Goal: Task Accomplishment & Management: Complete application form

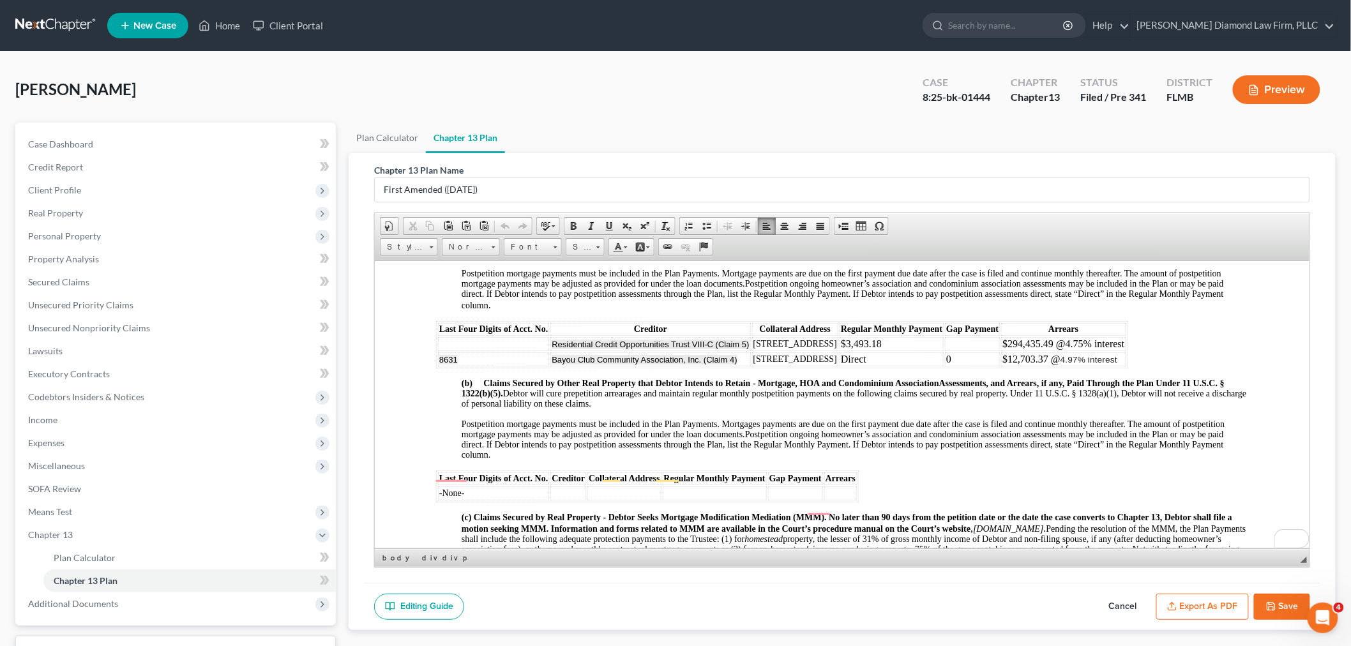
scroll to position [1062, 0]
click at [1012, 22] on input "search" at bounding box center [1006, 25] width 117 height 24
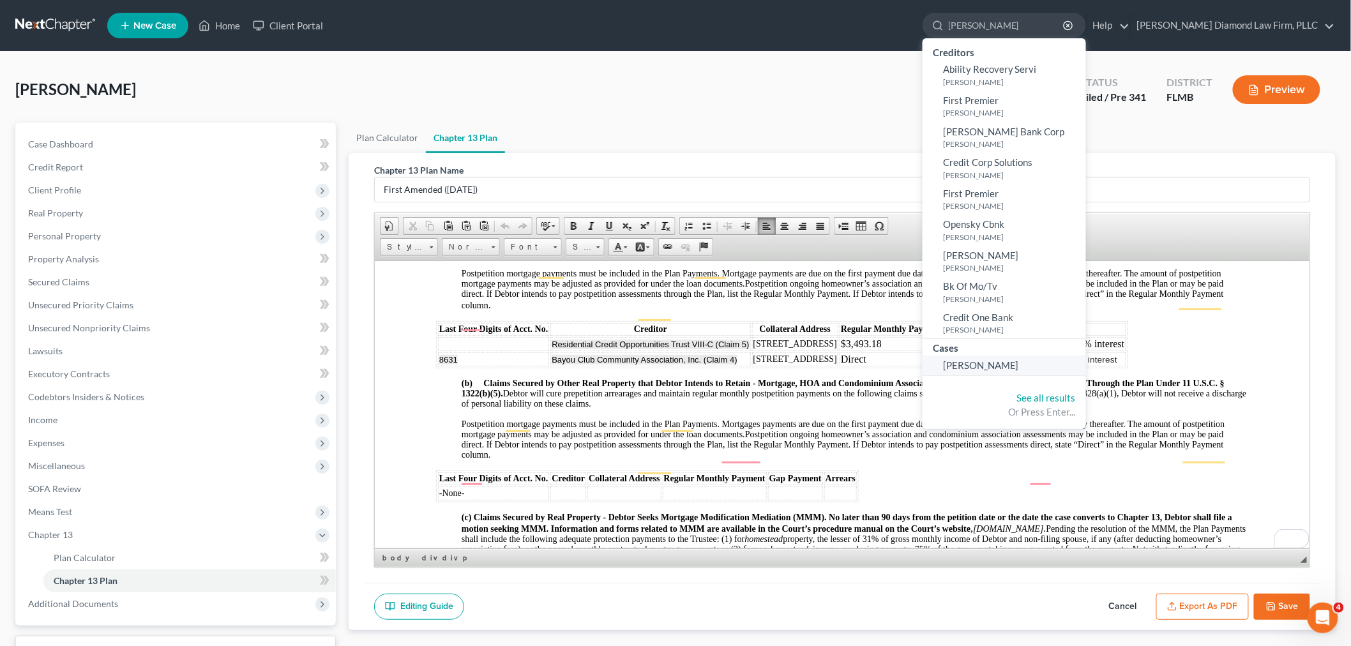
type input "[PERSON_NAME]"
click at [1038, 361] on link "[PERSON_NAME]" at bounding box center [1003, 365] width 163 height 20
select select "19"
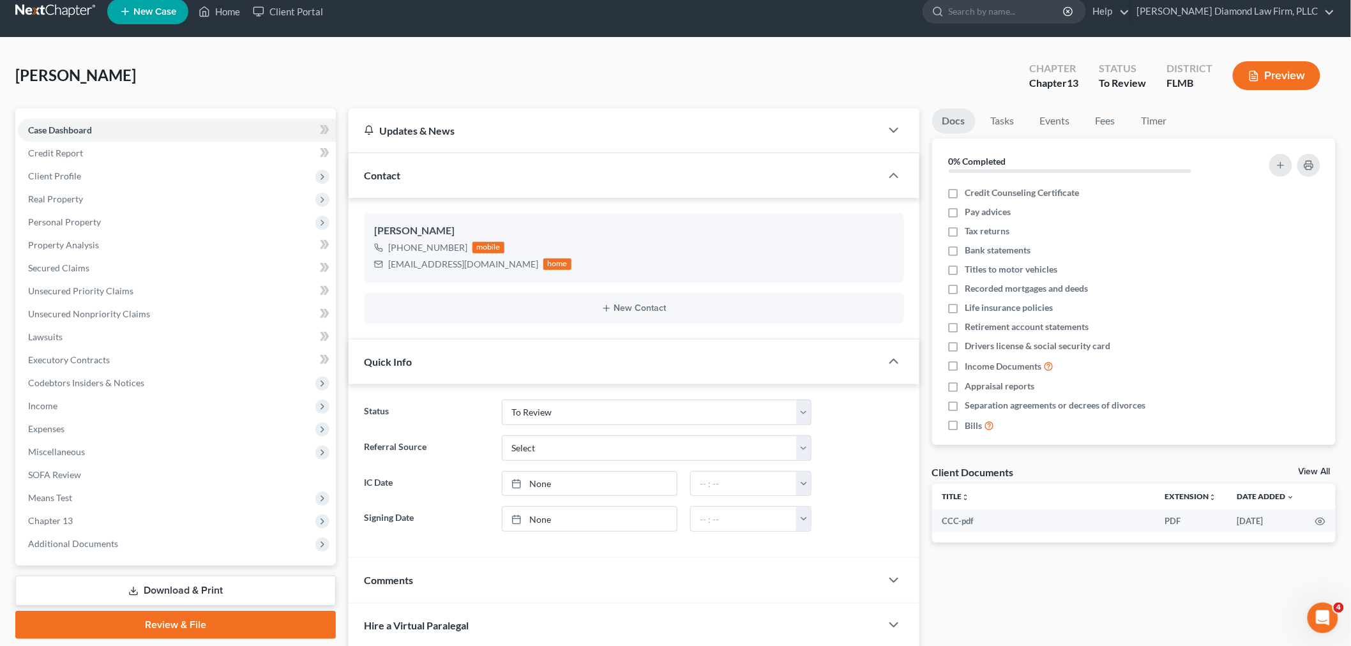
scroll to position [13, 0]
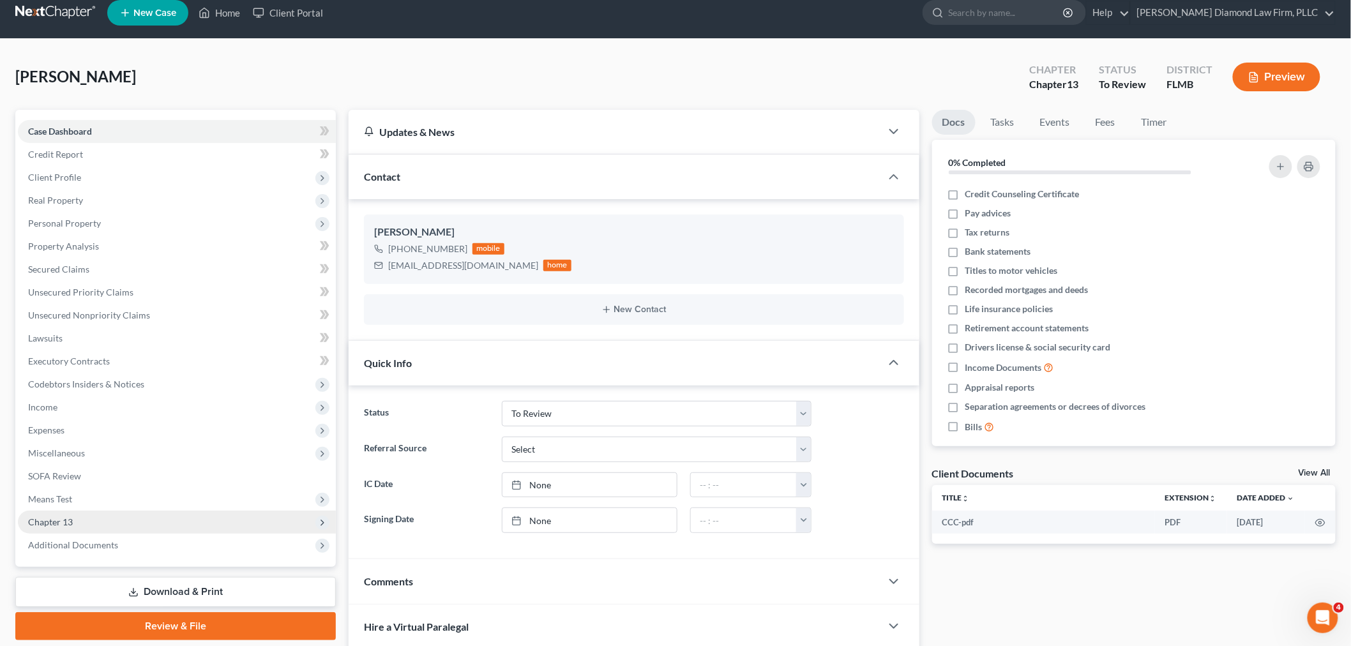
click at [52, 516] on span "Chapter 13" at bounding box center [50, 521] width 45 height 11
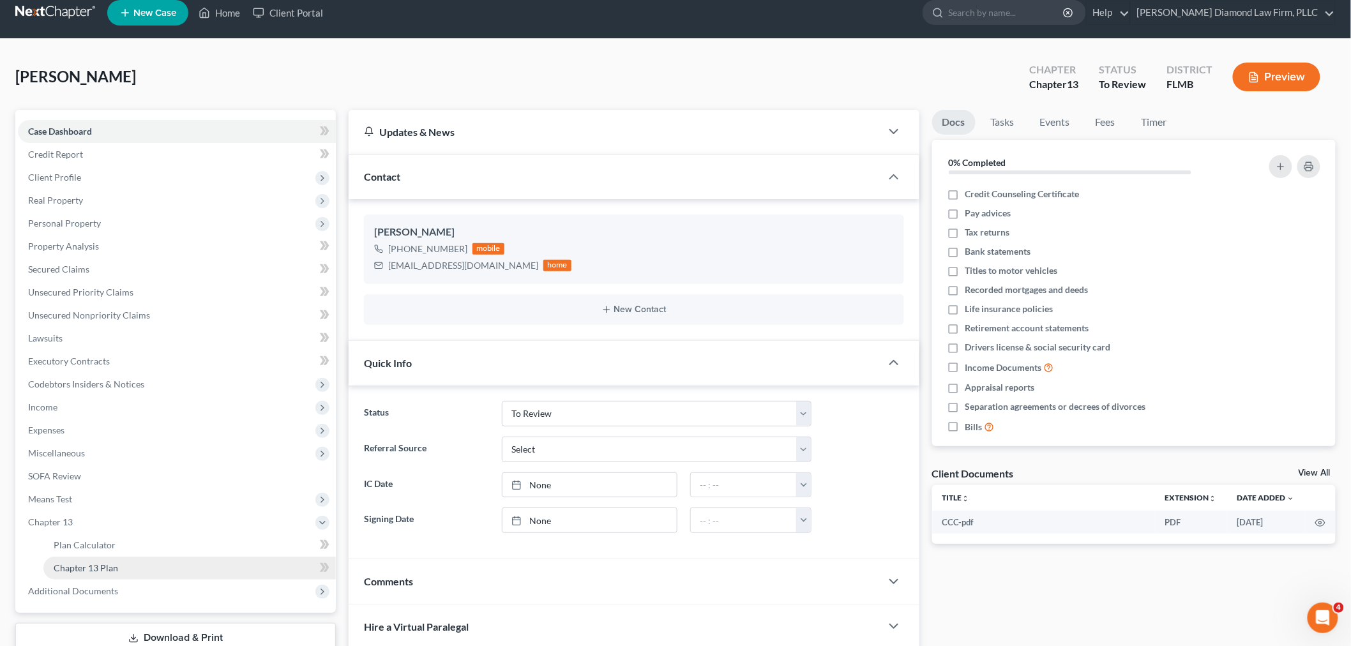
click at [112, 559] on link "Chapter 13 Plan" at bounding box center [189, 568] width 292 height 23
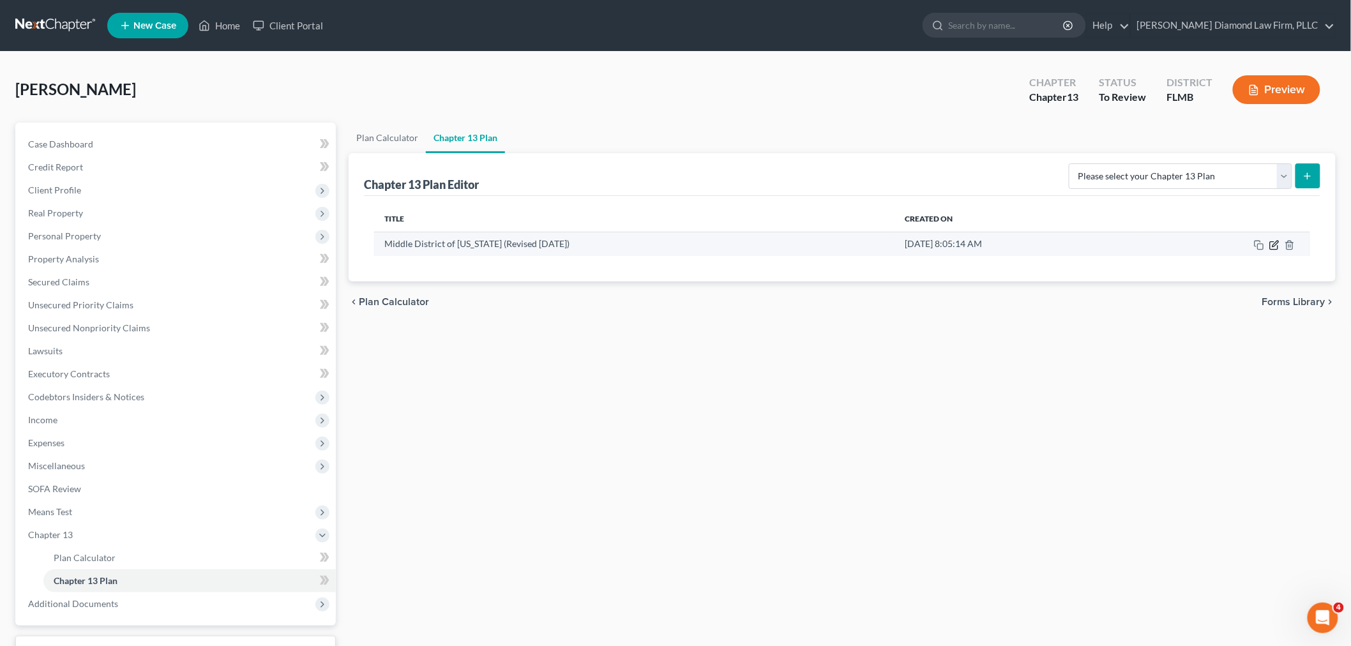
click at [1273, 243] on icon "button" at bounding box center [1274, 245] width 10 height 10
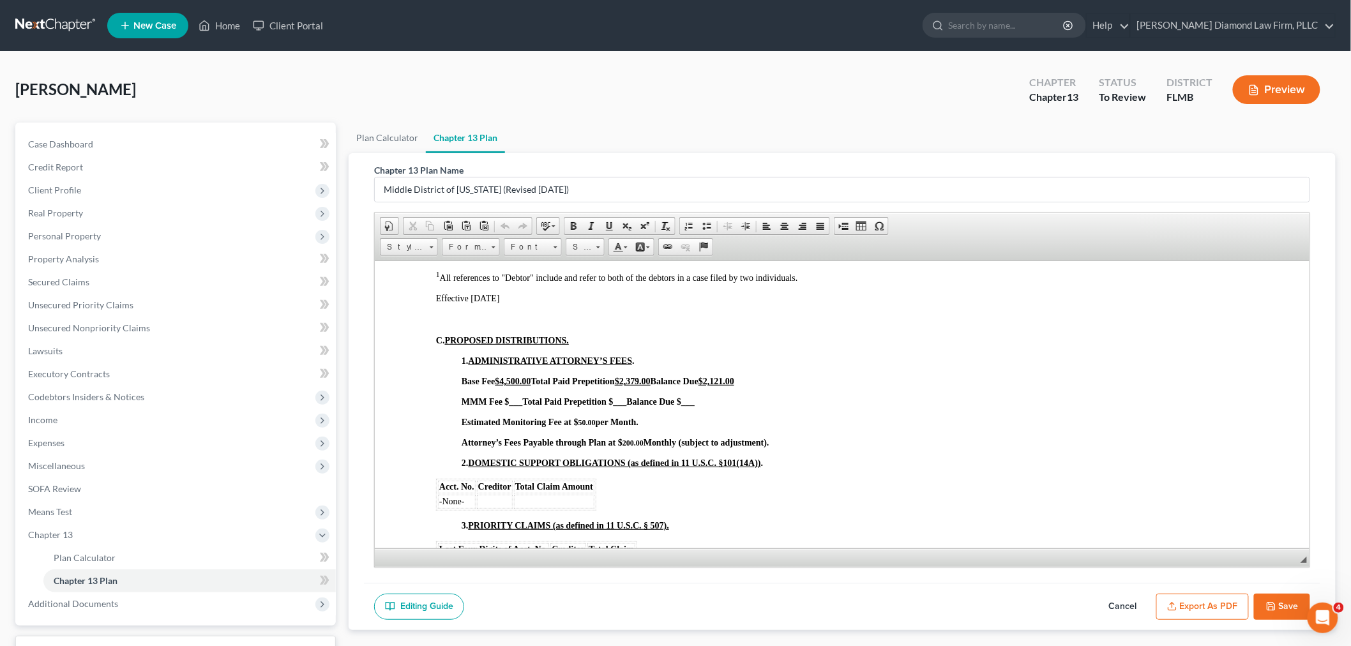
scroll to position [638, 0]
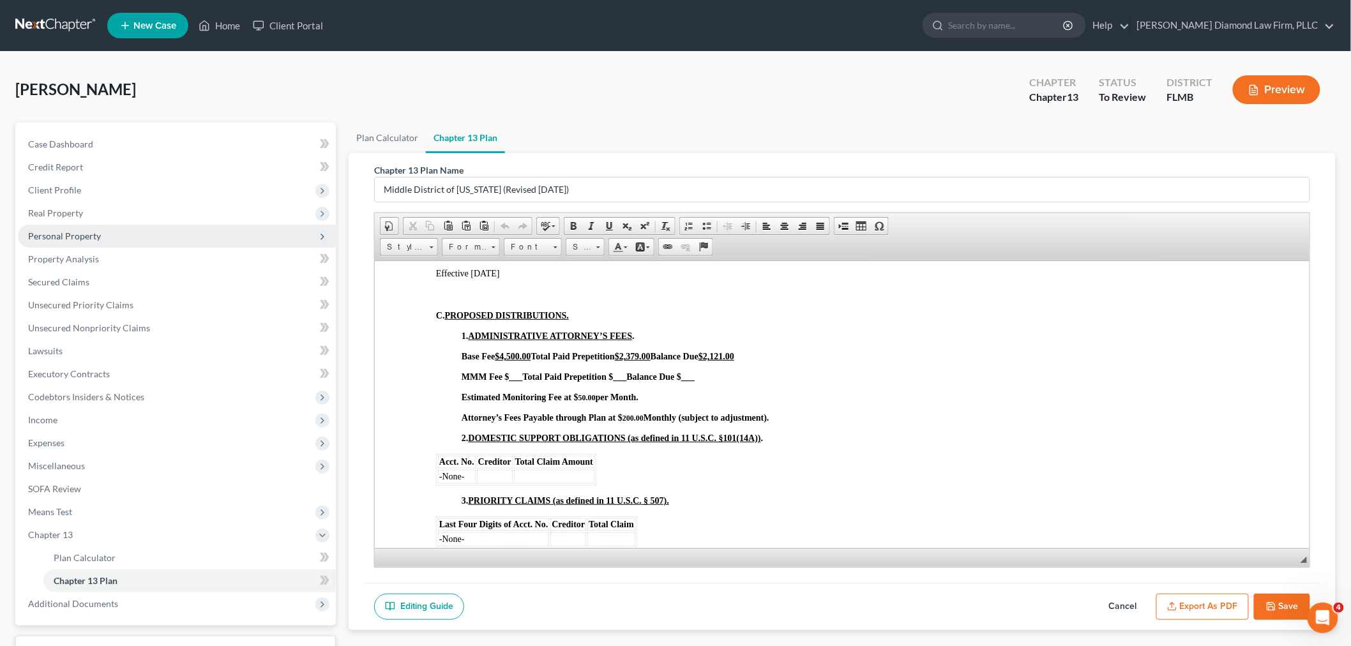
click at [64, 243] on span "Personal Property" at bounding box center [177, 236] width 318 height 23
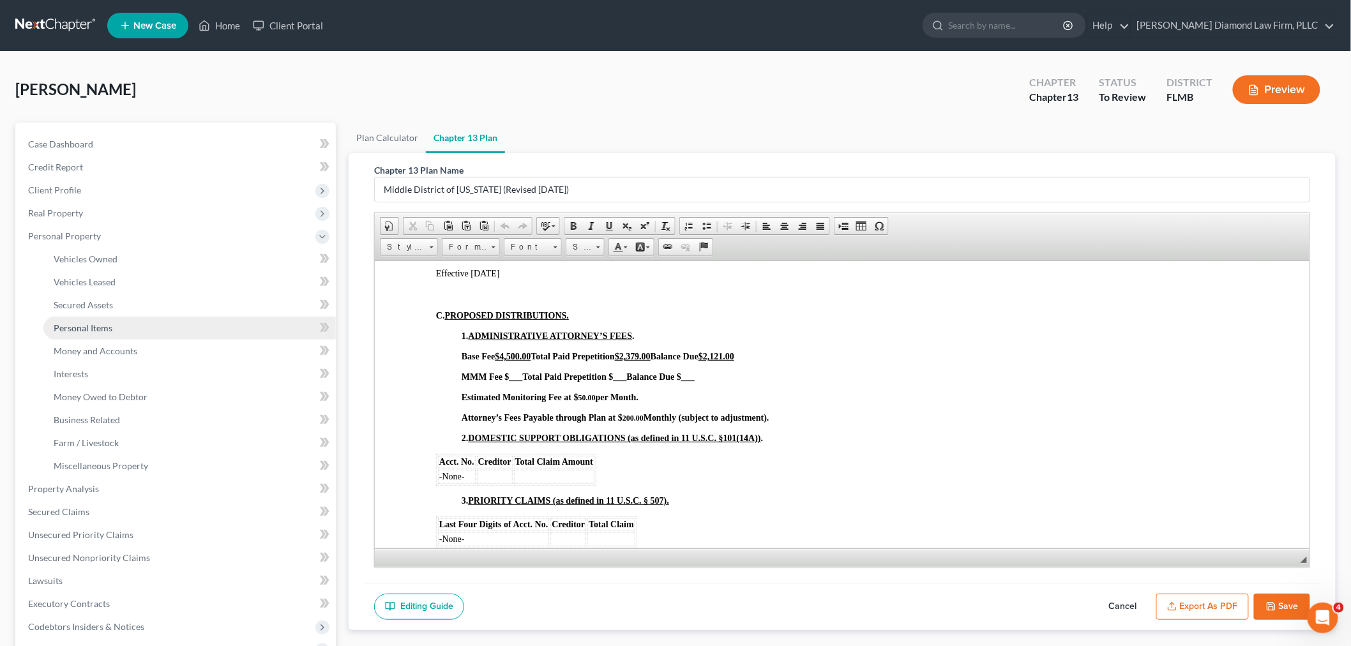
click at [124, 328] on link "Personal Items" at bounding box center [189, 328] width 292 height 23
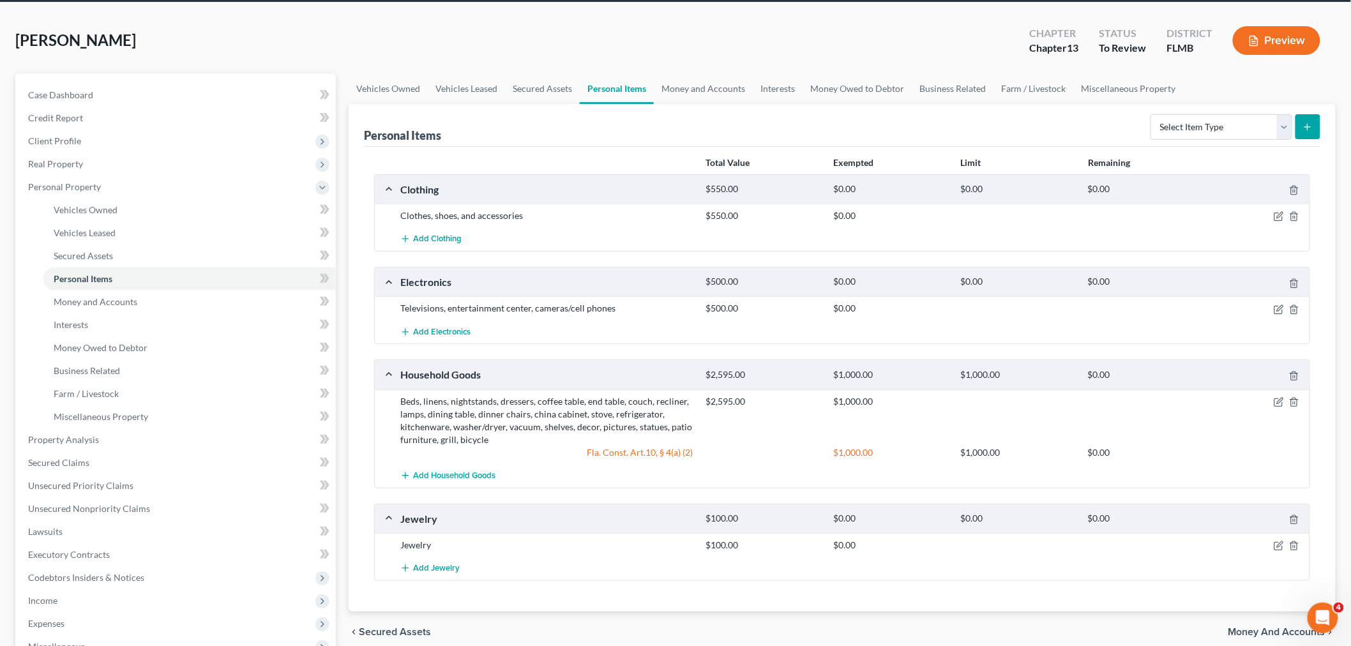
scroll to position [71, 0]
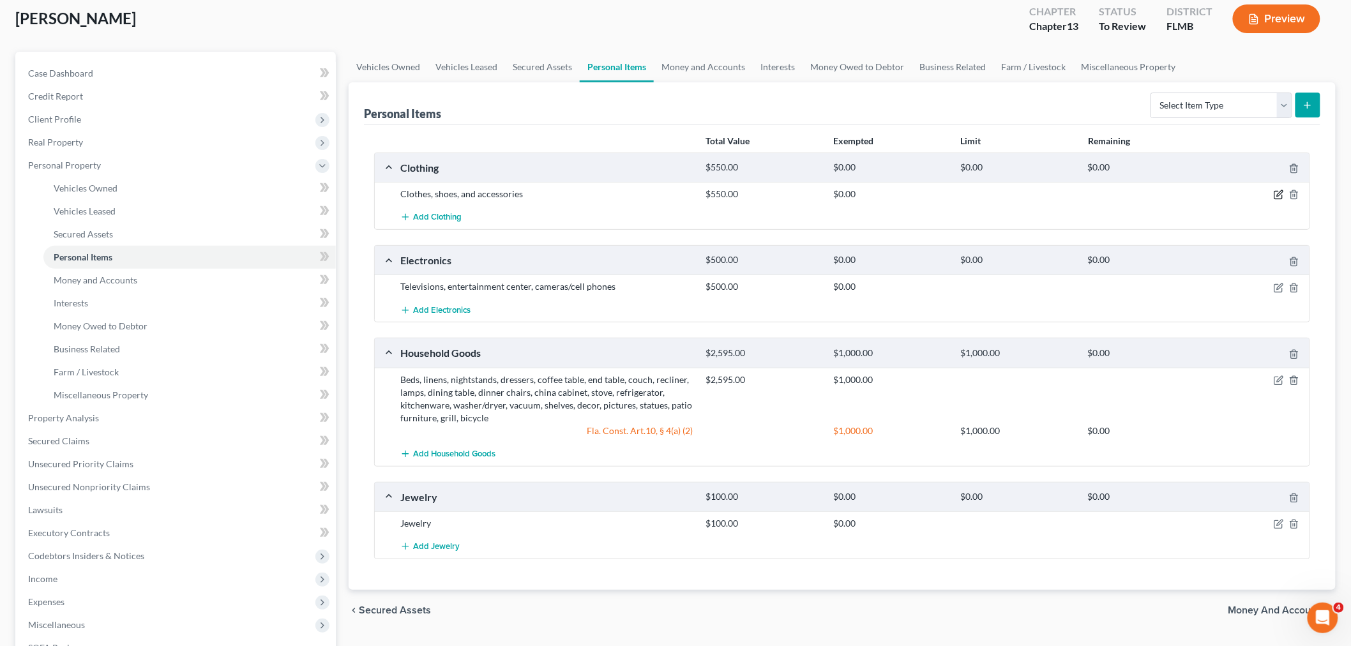
click at [1274, 198] on icon "button" at bounding box center [1278, 195] width 8 height 8
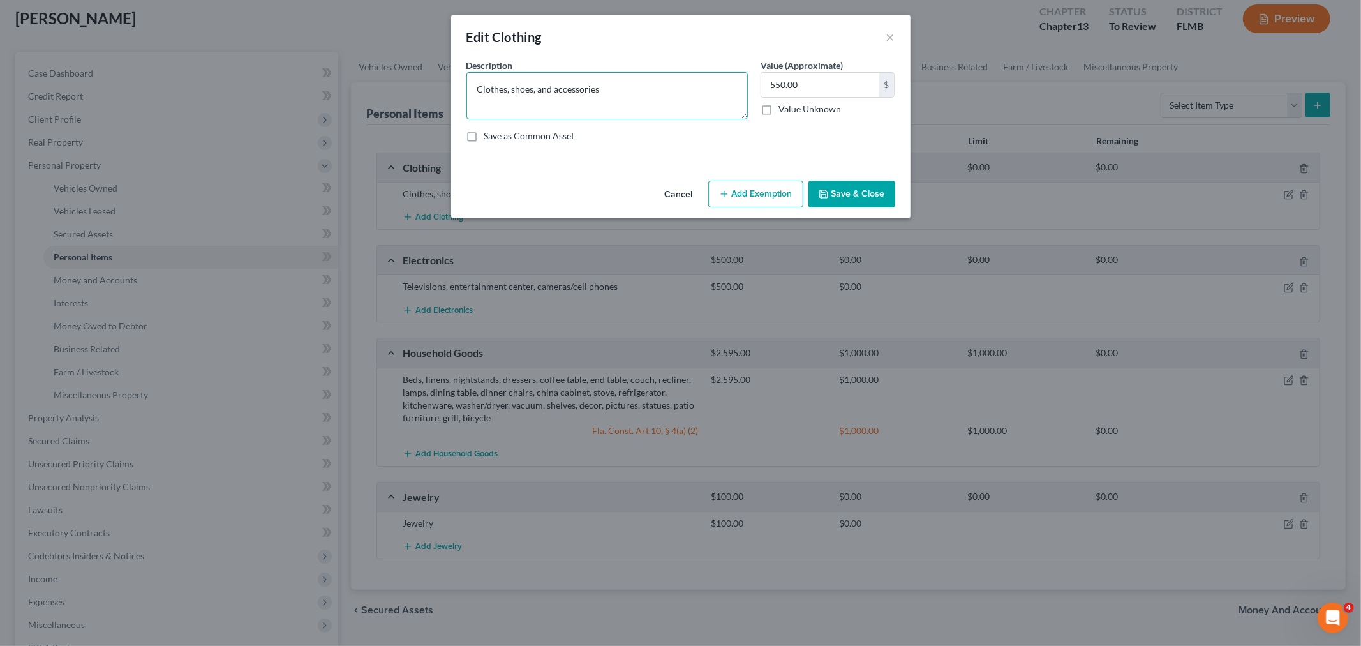
click at [604, 86] on textarea "Clothes, shoes, and accessories" at bounding box center [607, 95] width 281 height 47
click at [770, 85] on input "550.00" at bounding box center [820, 85] width 118 height 24
type input "350.00"
click at [864, 190] on button "Save & Close" at bounding box center [852, 194] width 87 height 27
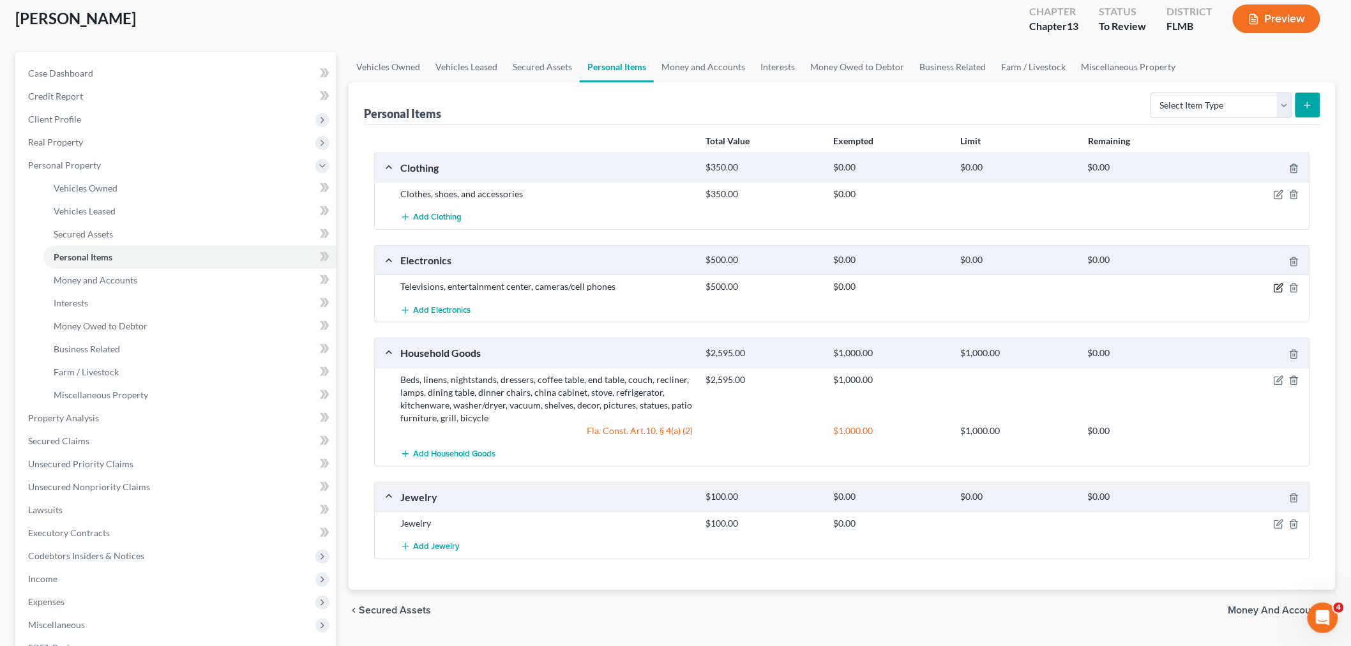
click at [1278, 291] on icon "button" at bounding box center [1278, 288] width 8 height 8
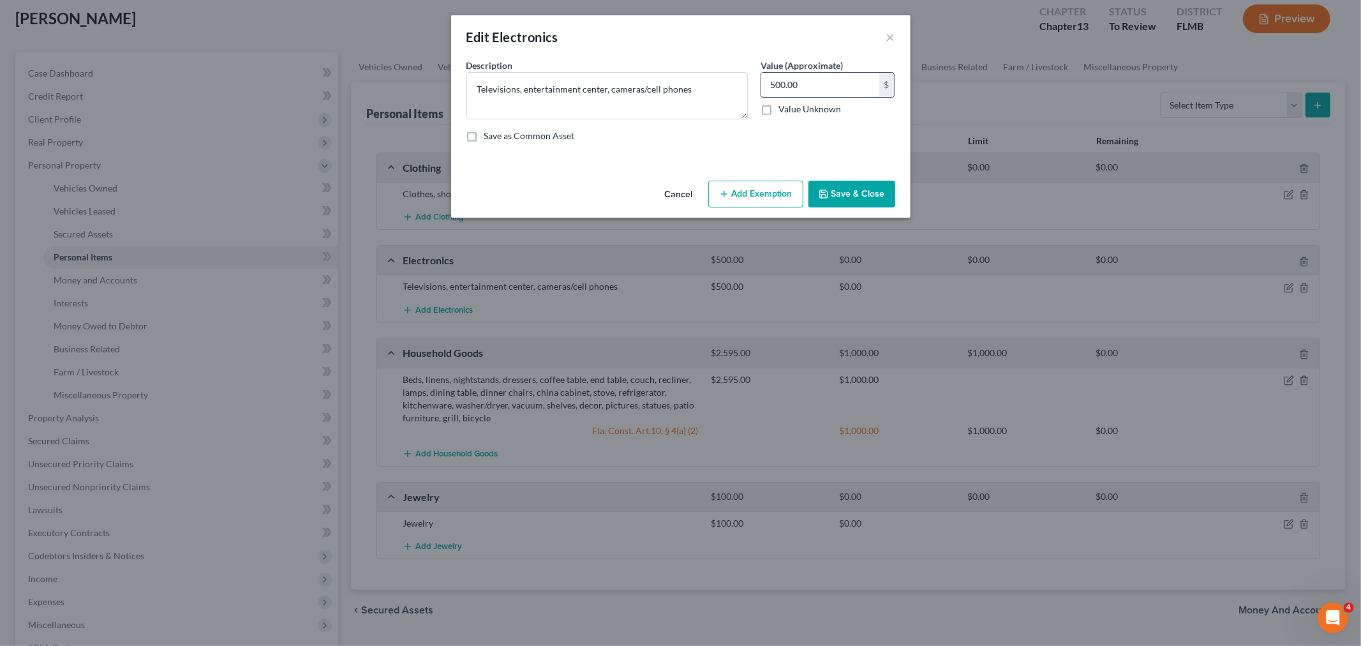
click at [775, 83] on input "500.00" at bounding box center [820, 85] width 118 height 24
click at [774, 83] on input "500.00" at bounding box center [820, 85] width 118 height 24
click at [776, 81] on input "250.00" at bounding box center [820, 85] width 118 height 24
click at [774, 82] on input "300.00" at bounding box center [820, 85] width 118 height 24
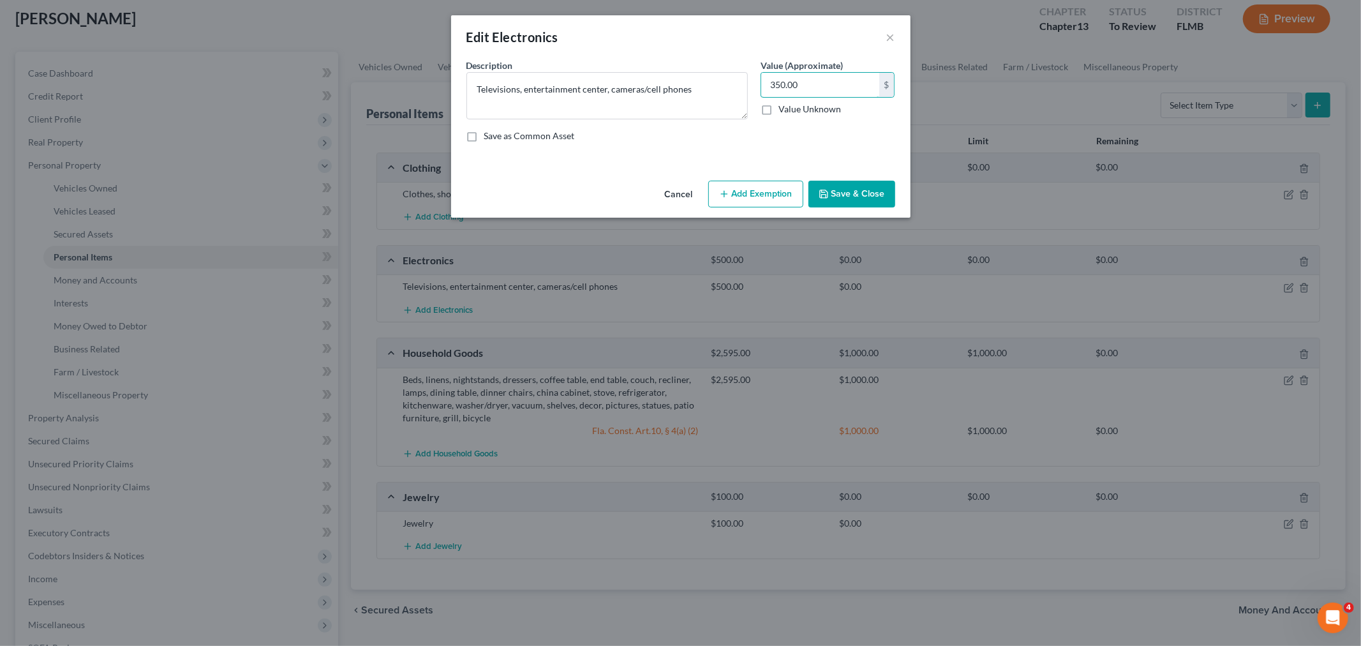
type input "350.00"
click at [871, 195] on button "Save & Close" at bounding box center [852, 194] width 87 height 27
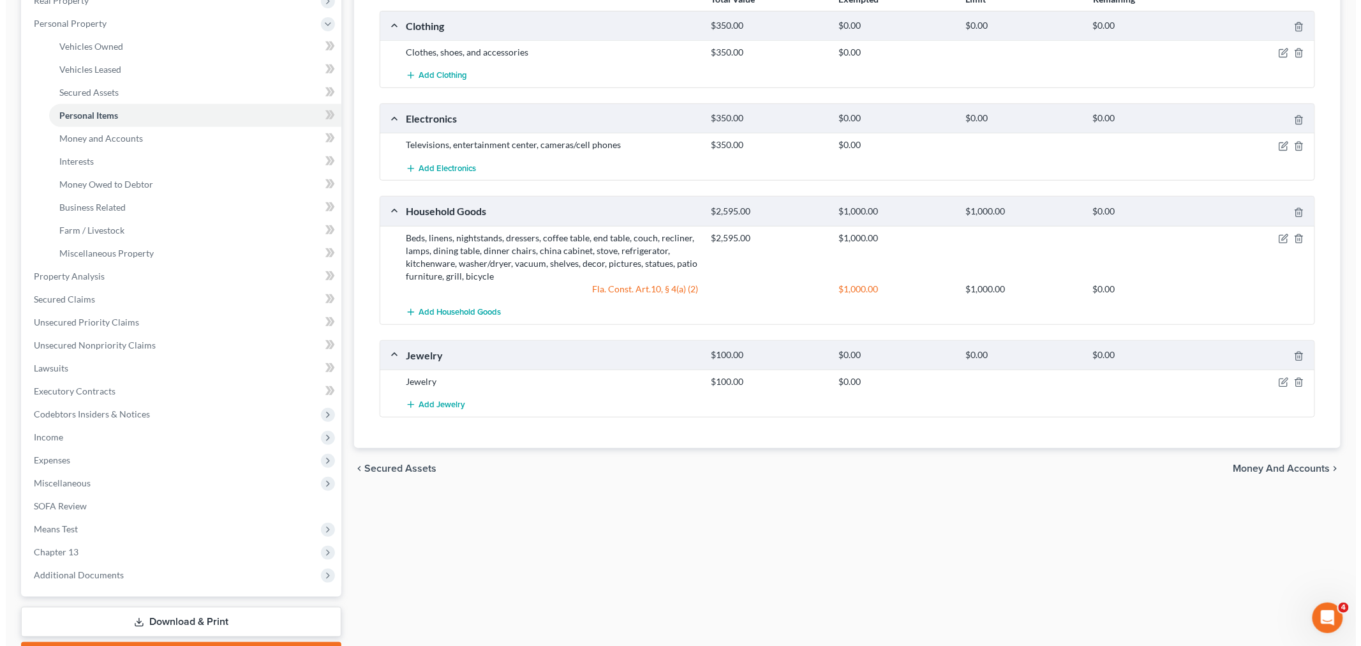
scroll to position [283, 0]
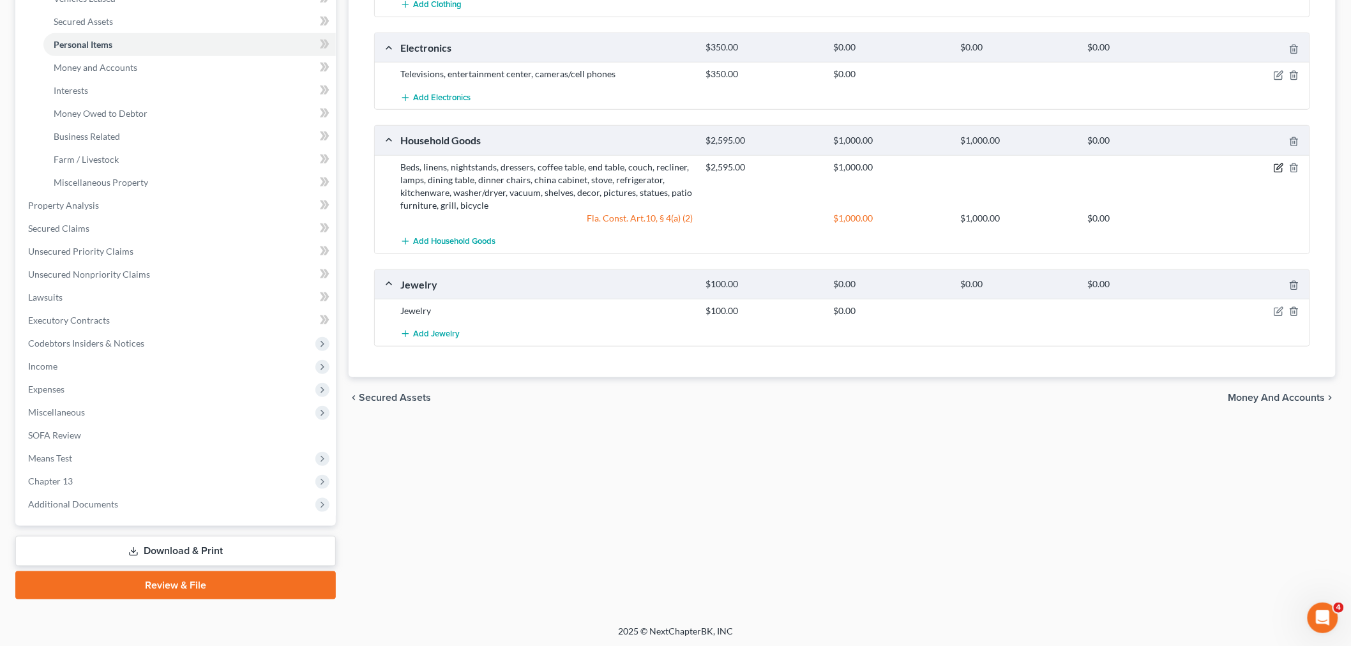
click at [1278, 168] on icon "button" at bounding box center [1278, 168] width 10 height 10
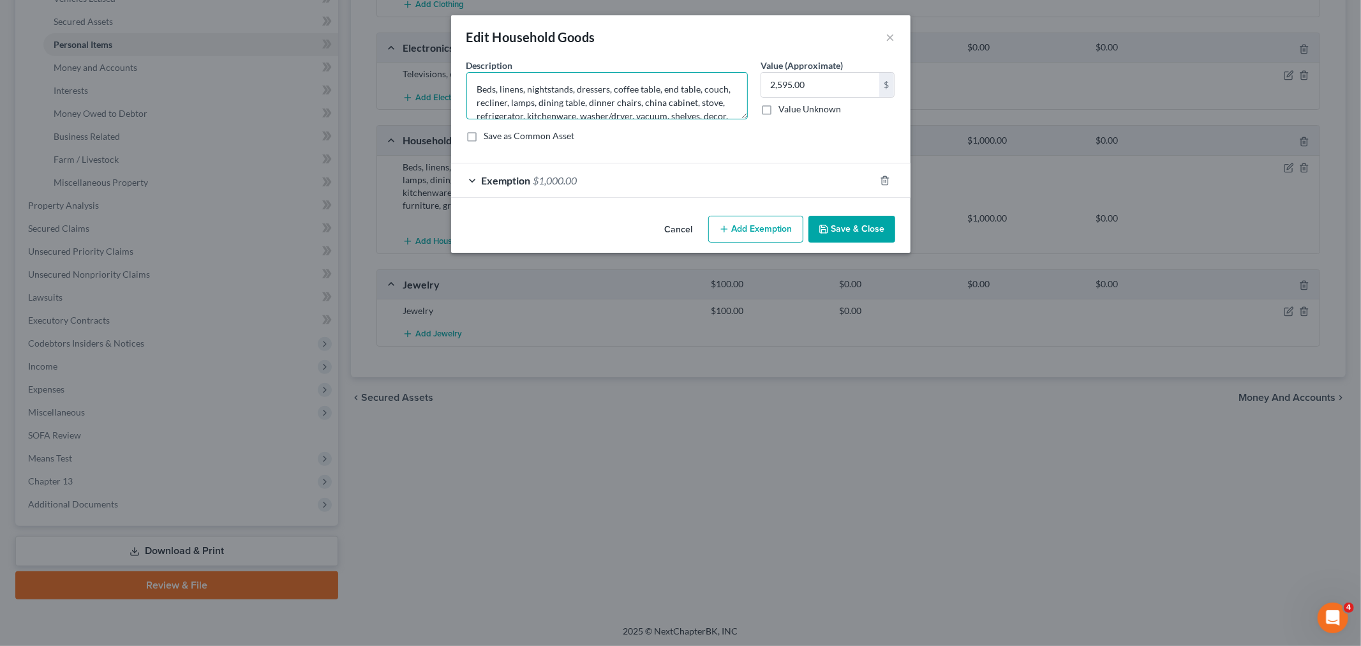
drag, startPoint x: 476, startPoint y: 83, endPoint x: 501, endPoint y: 80, distance: 25.0
click at [476, 82] on textarea "Beds, linens, nightstands, dressers, coffee table, end table, couch, recliner, …" at bounding box center [607, 95] width 281 height 47
click at [772, 88] on input "2,595.00" at bounding box center [820, 85] width 118 height 24
type input "500.00"
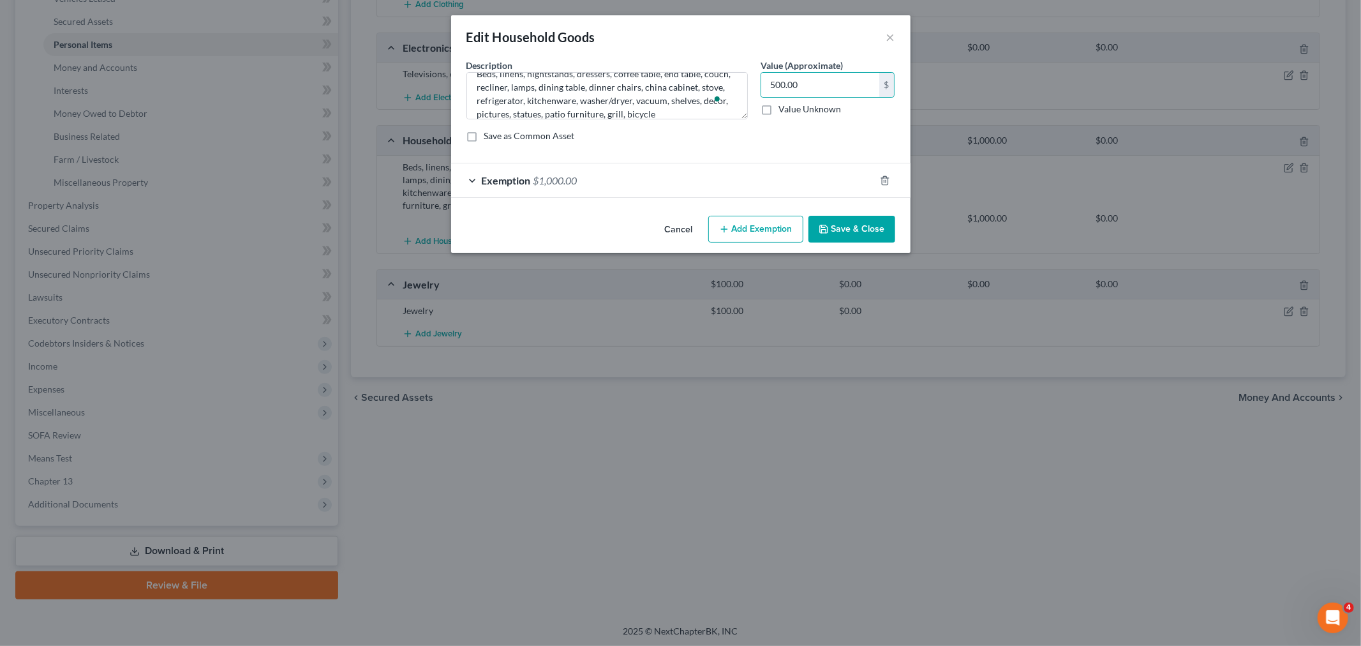
click at [864, 219] on button "Save & Close" at bounding box center [852, 229] width 87 height 27
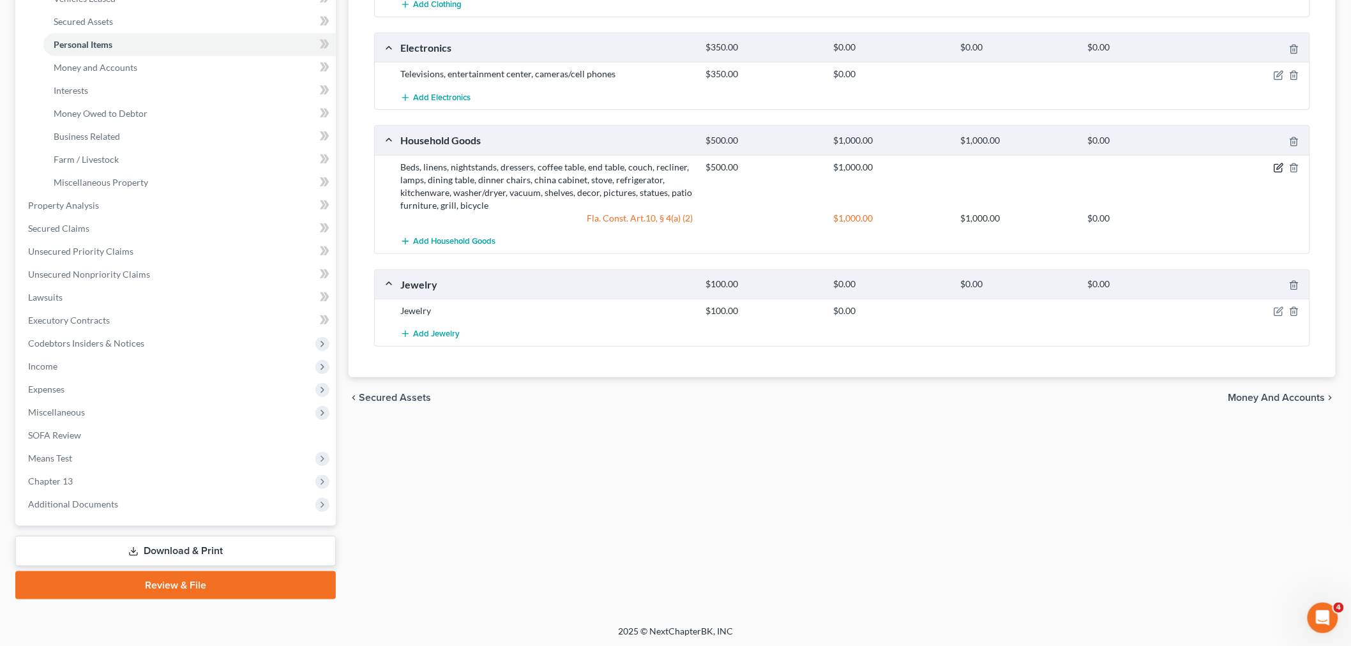
click at [1278, 169] on icon "button" at bounding box center [1278, 168] width 10 height 10
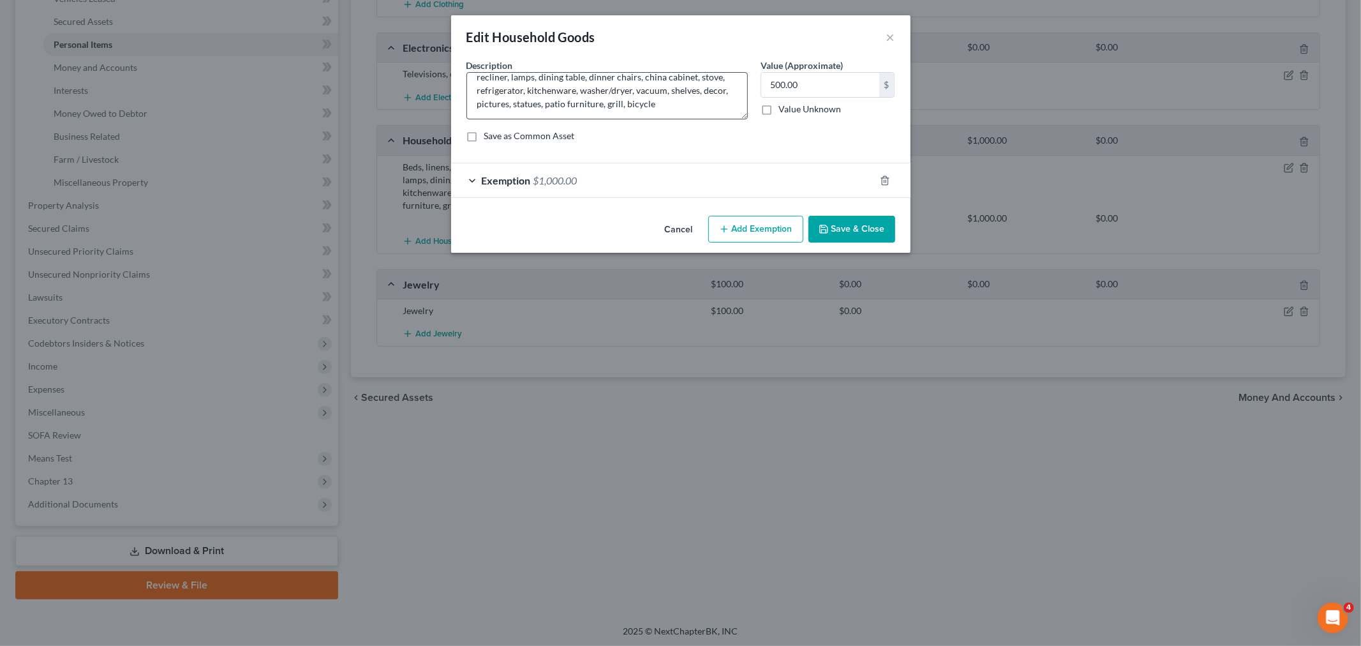
scroll to position [27, 0]
click at [685, 100] on textarea "Beds, linens, nightstands, dressers, coffee table, end table, couch, recliner, …" at bounding box center [607, 95] width 281 height 47
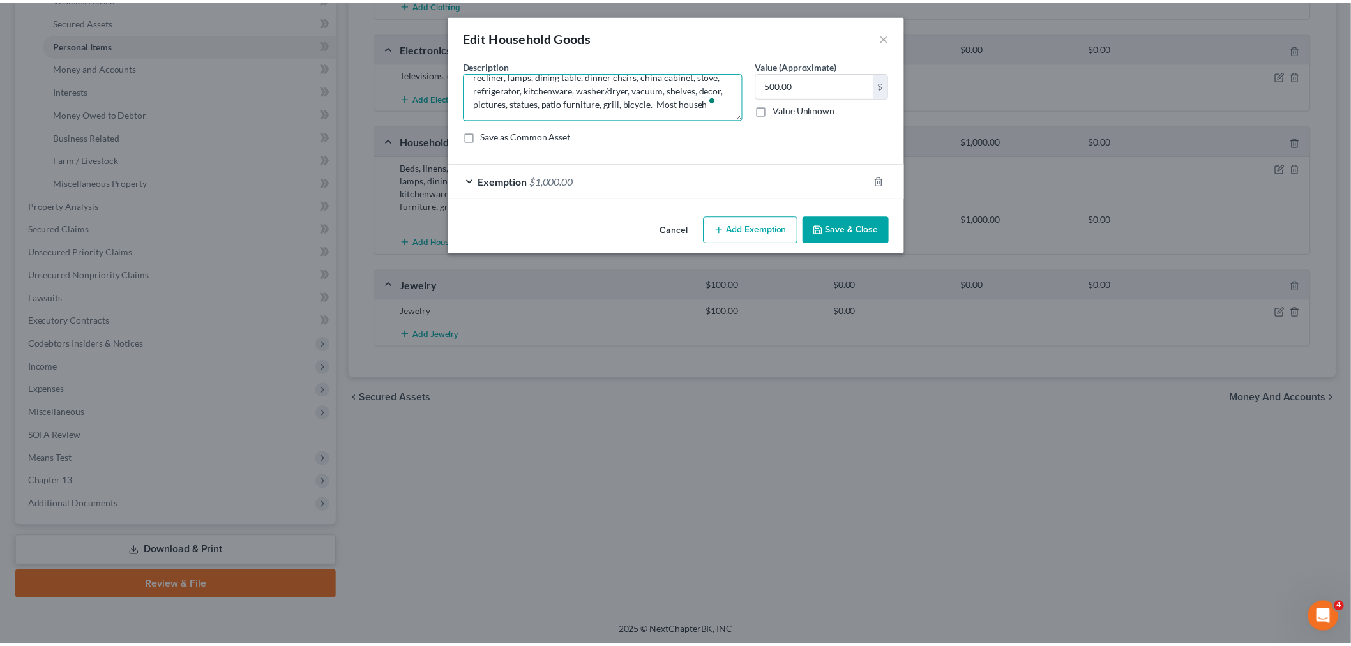
scroll to position [29, 0]
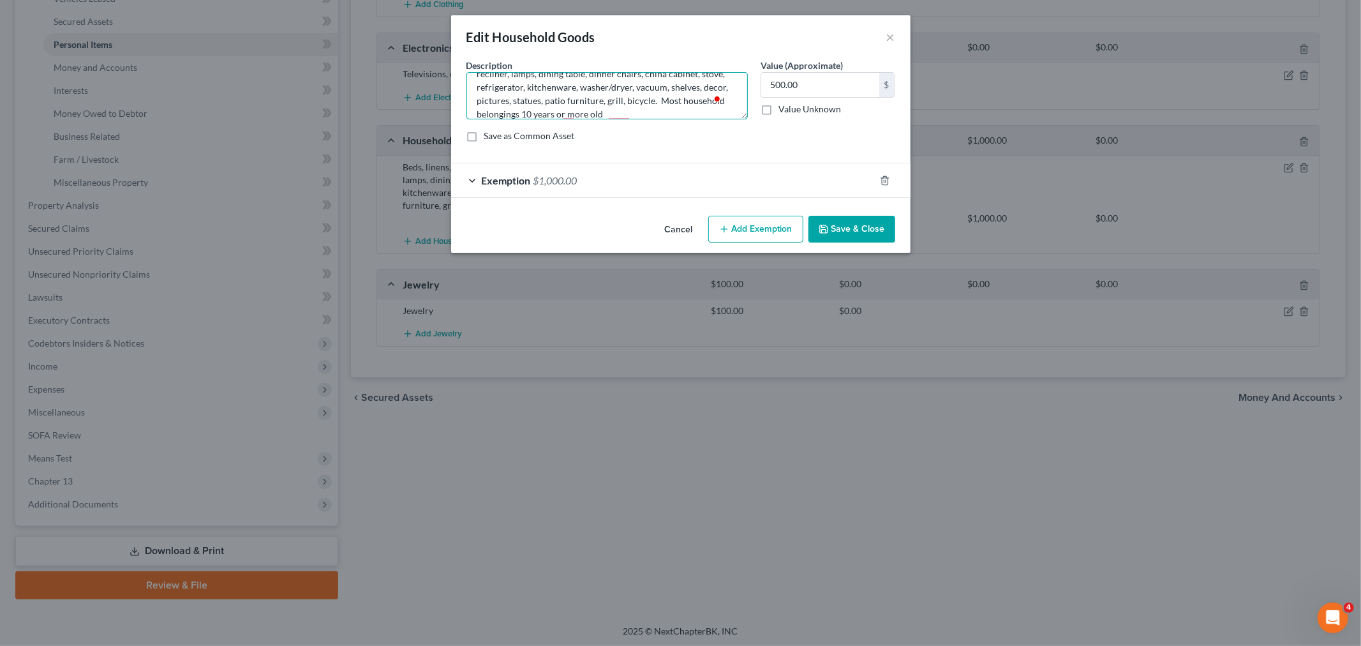
type textarea "Beds, linens, nightstands, dressers, coffee table, end table, couch, recliner, …"
click at [781, 182] on div "Exemption $1,000.00" at bounding box center [663, 180] width 424 height 34
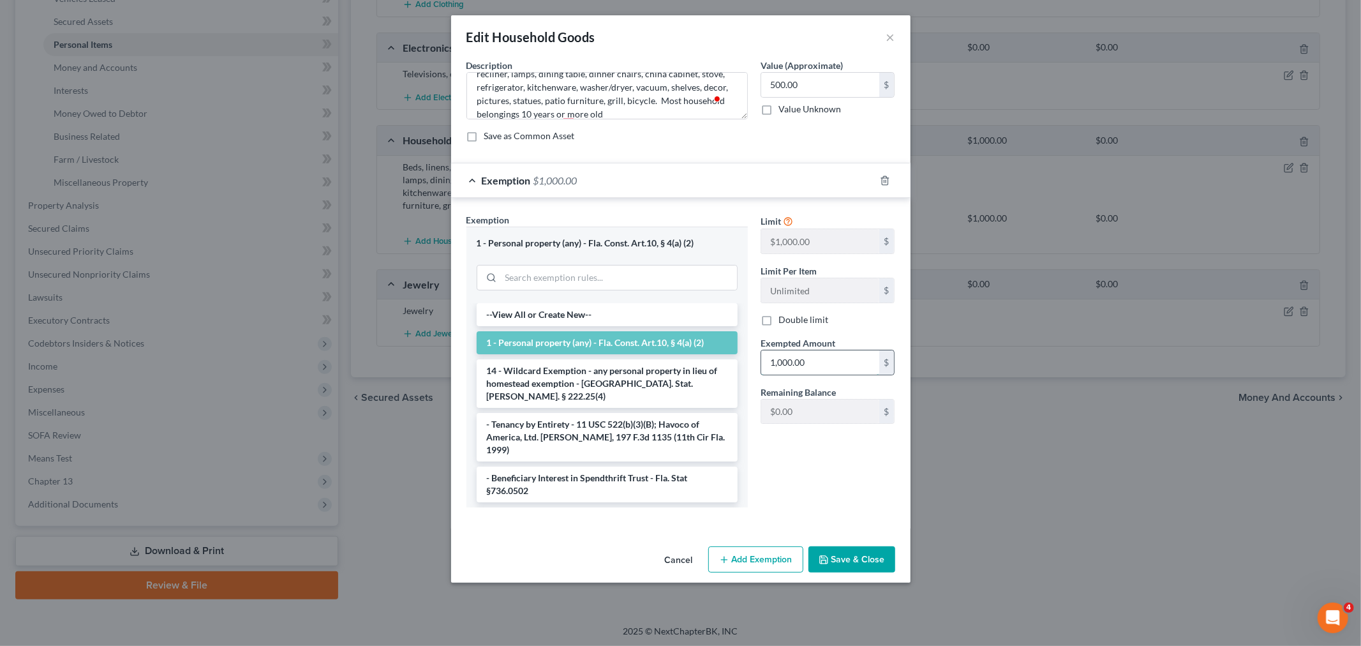
click at [772, 361] on input "1,000.00" at bounding box center [820, 362] width 118 height 24
type input "500.00"
click at [849, 564] on button "Save & Close" at bounding box center [852, 559] width 87 height 27
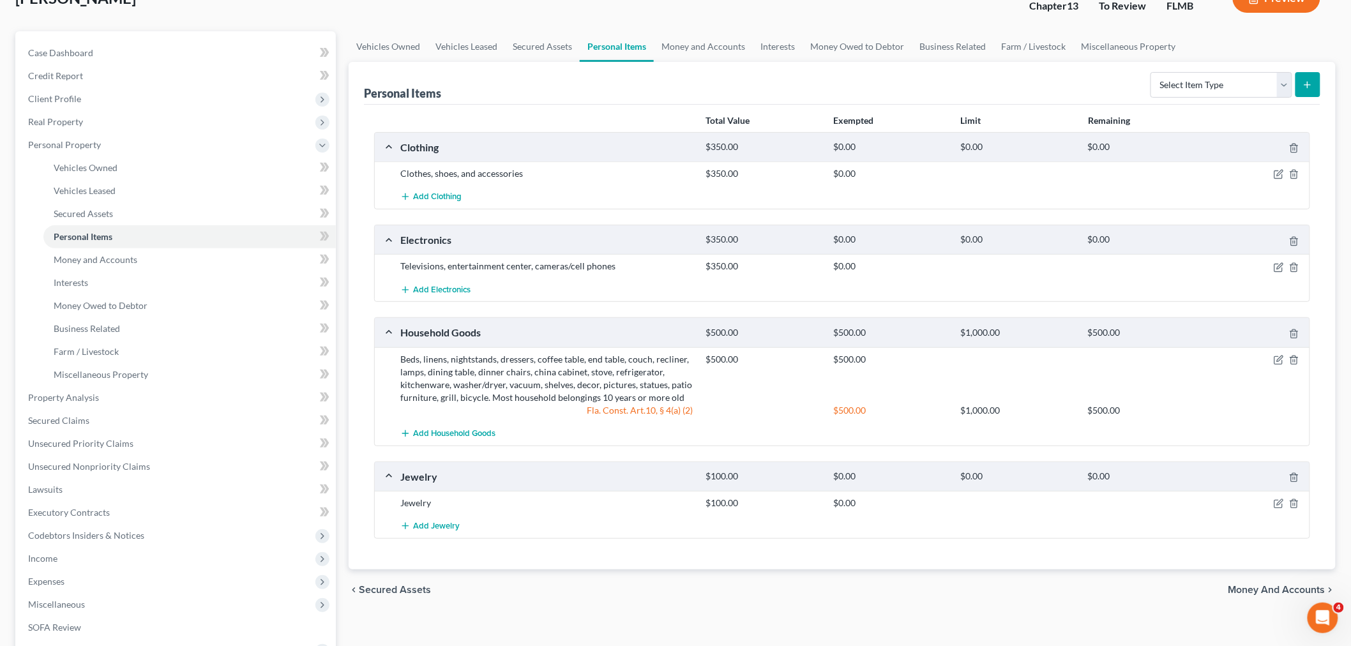
scroll to position [71, 0]
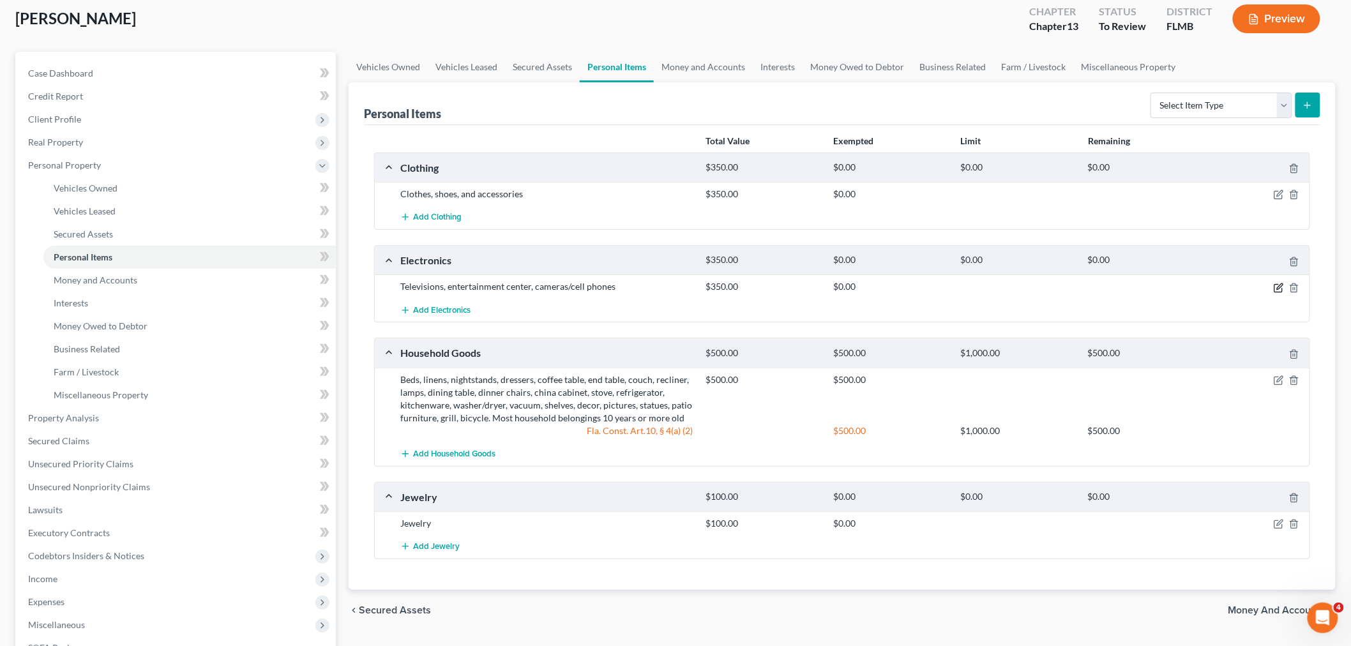
click at [1275, 286] on icon "button" at bounding box center [1278, 288] width 10 height 10
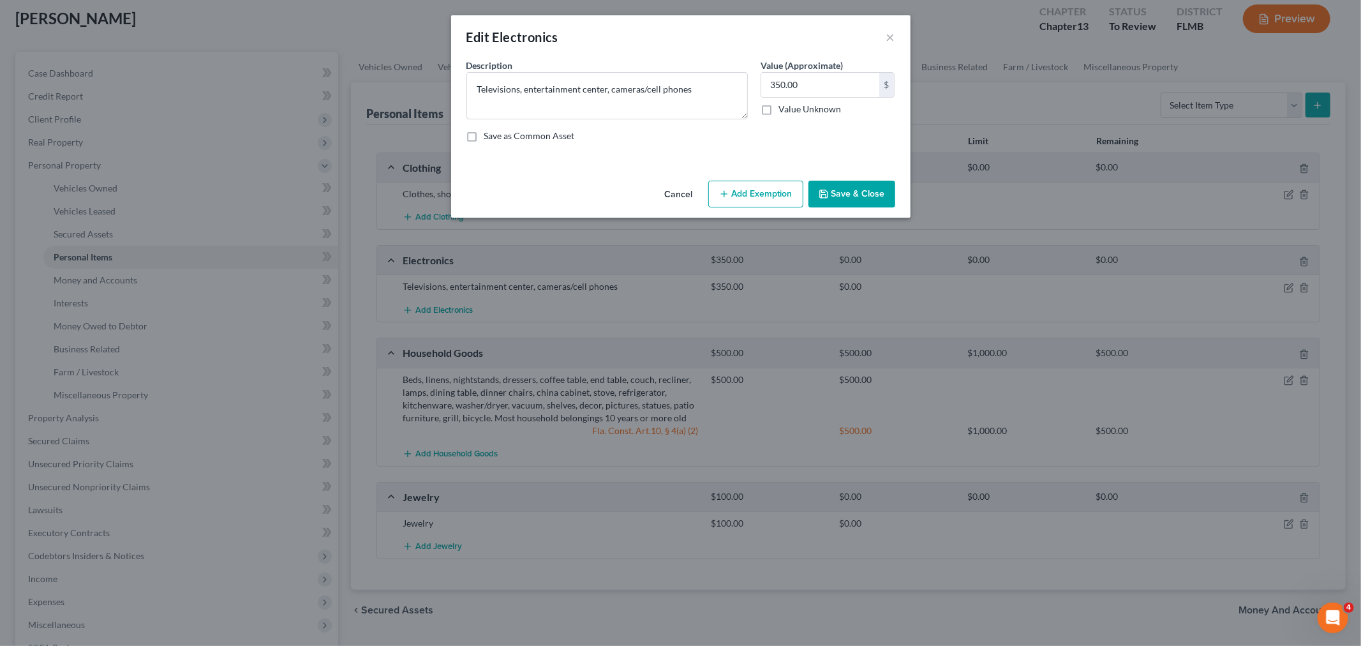
click at [742, 186] on button "Add Exemption" at bounding box center [755, 194] width 95 height 27
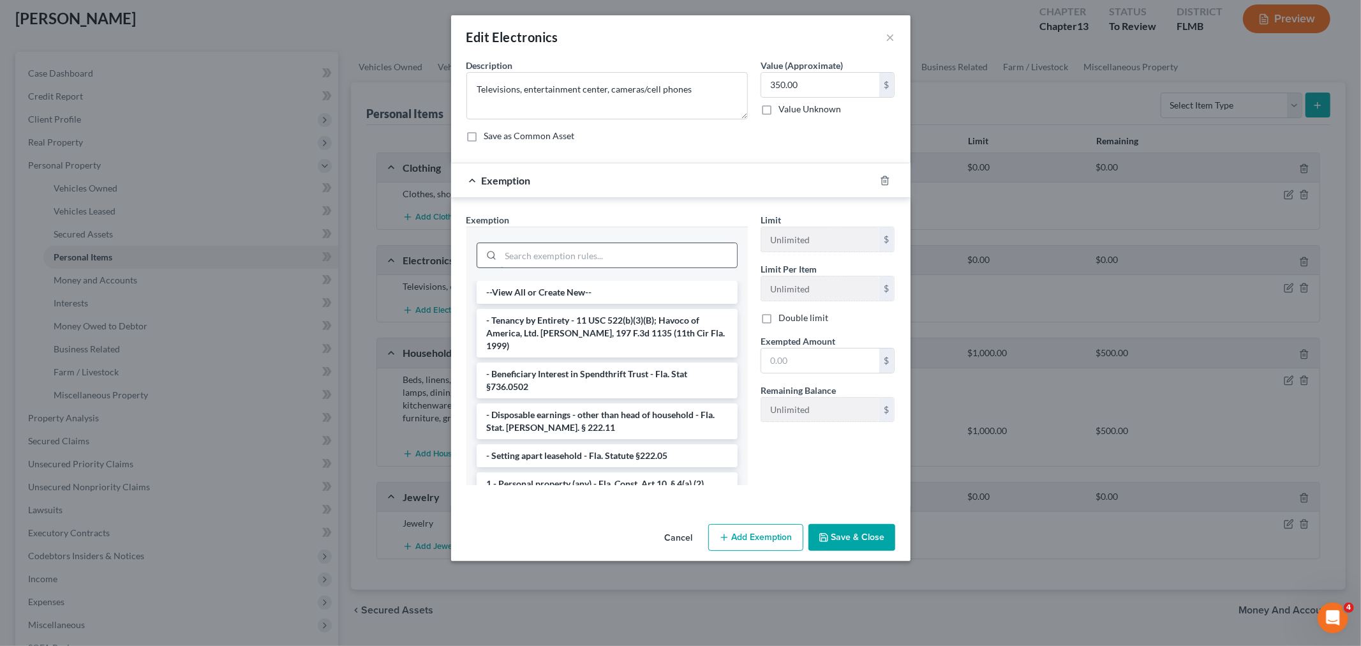
click at [578, 249] on input "search" at bounding box center [619, 255] width 236 height 24
click at [597, 472] on li "1 - Personal property (any) - Fla. Const. Art.10, § 4(a) (2)" at bounding box center [607, 483] width 261 height 23
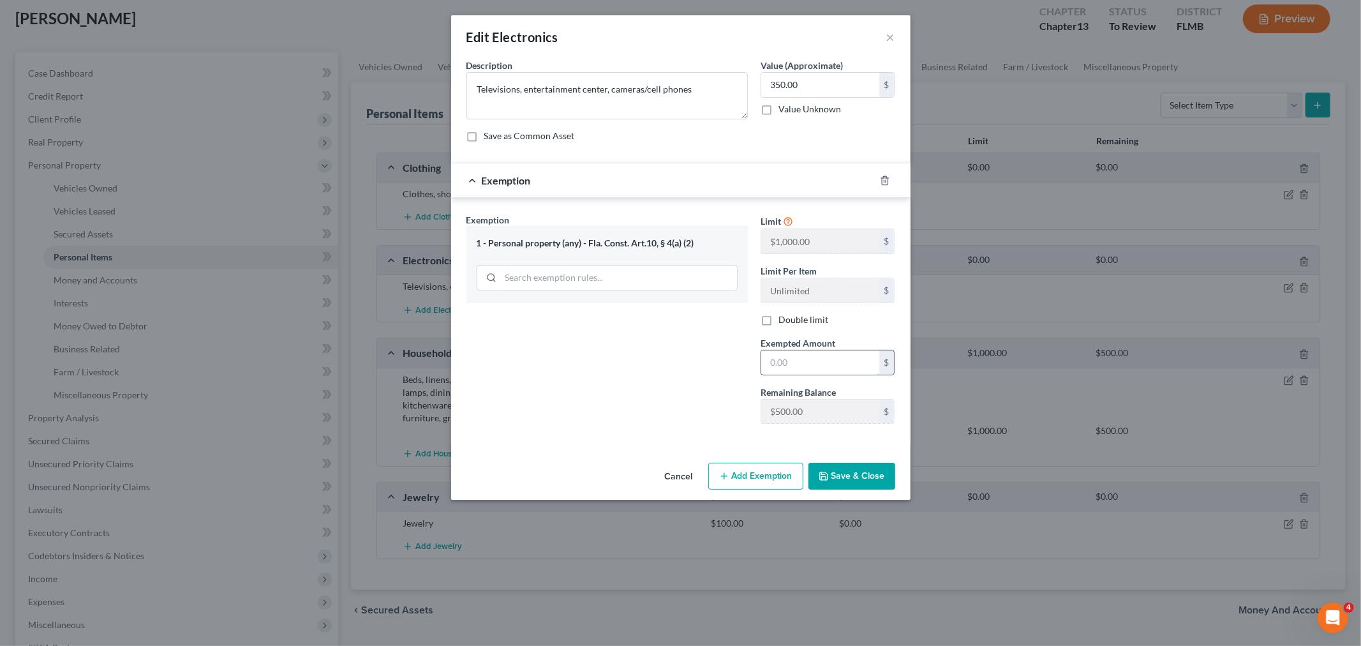
click at [832, 364] on input "text" at bounding box center [820, 362] width 118 height 24
type input "350"
click at [844, 485] on button "Save & Close" at bounding box center [852, 476] width 87 height 27
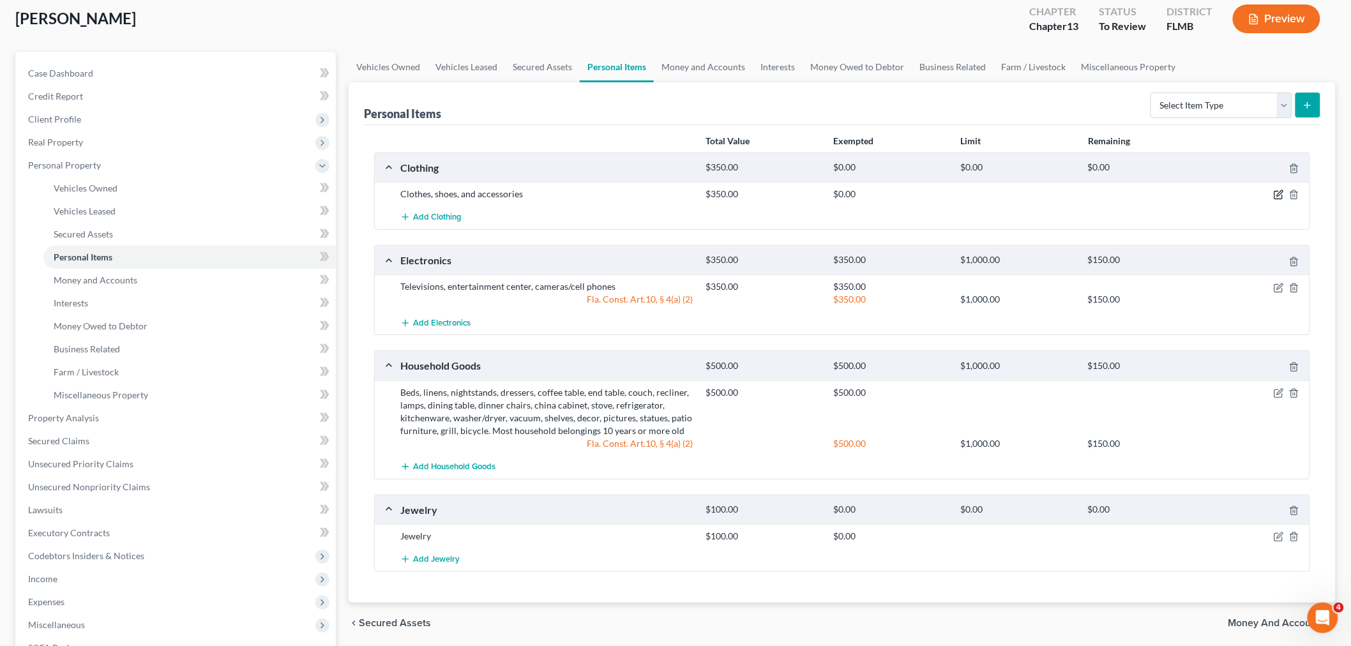
click at [1278, 194] on icon "button" at bounding box center [1278, 195] width 10 height 10
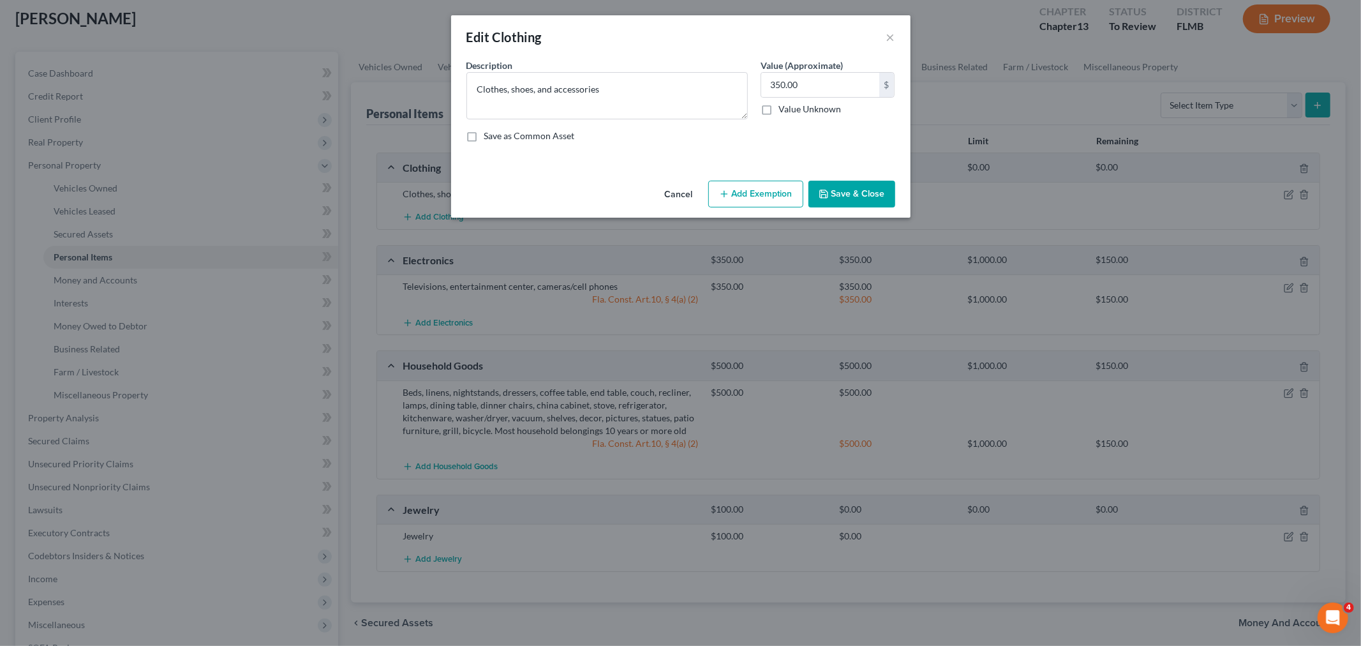
click at [762, 184] on button "Add Exemption" at bounding box center [755, 194] width 95 height 27
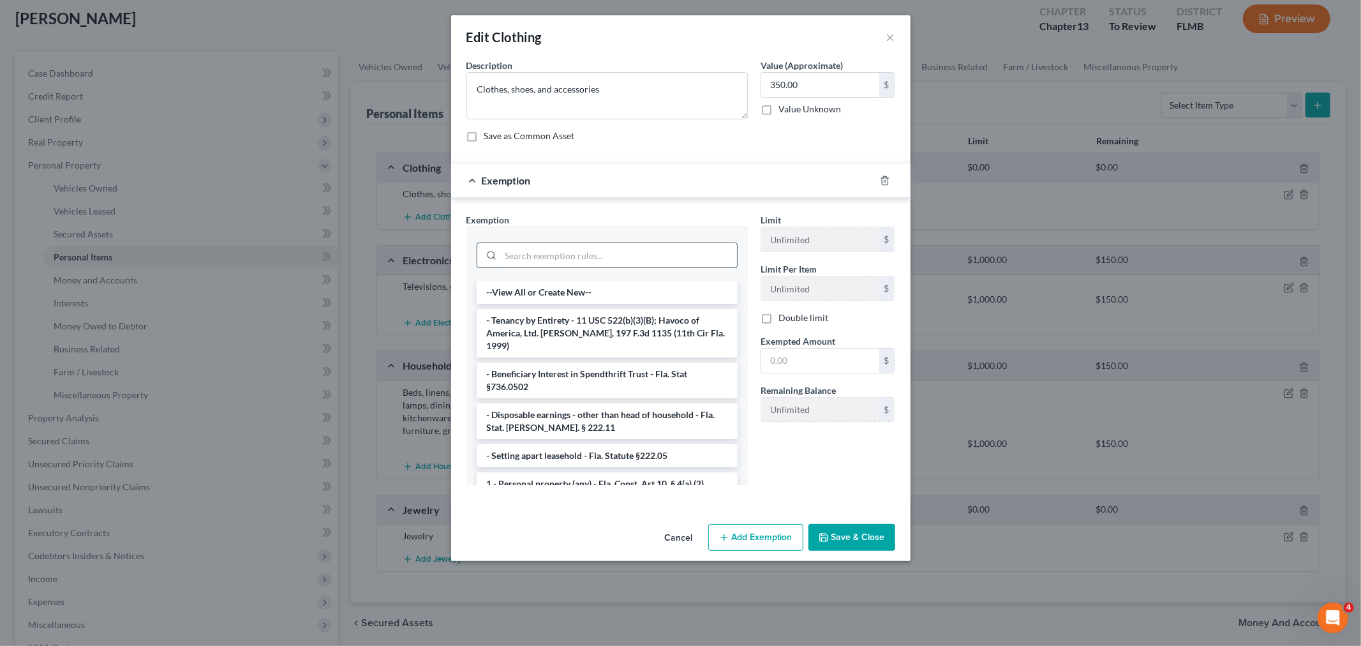
drag, startPoint x: 570, startPoint y: 251, endPoint x: 585, endPoint y: 251, distance: 14.7
click at [571, 251] on input "search" at bounding box center [619, 255] width 236 height 24
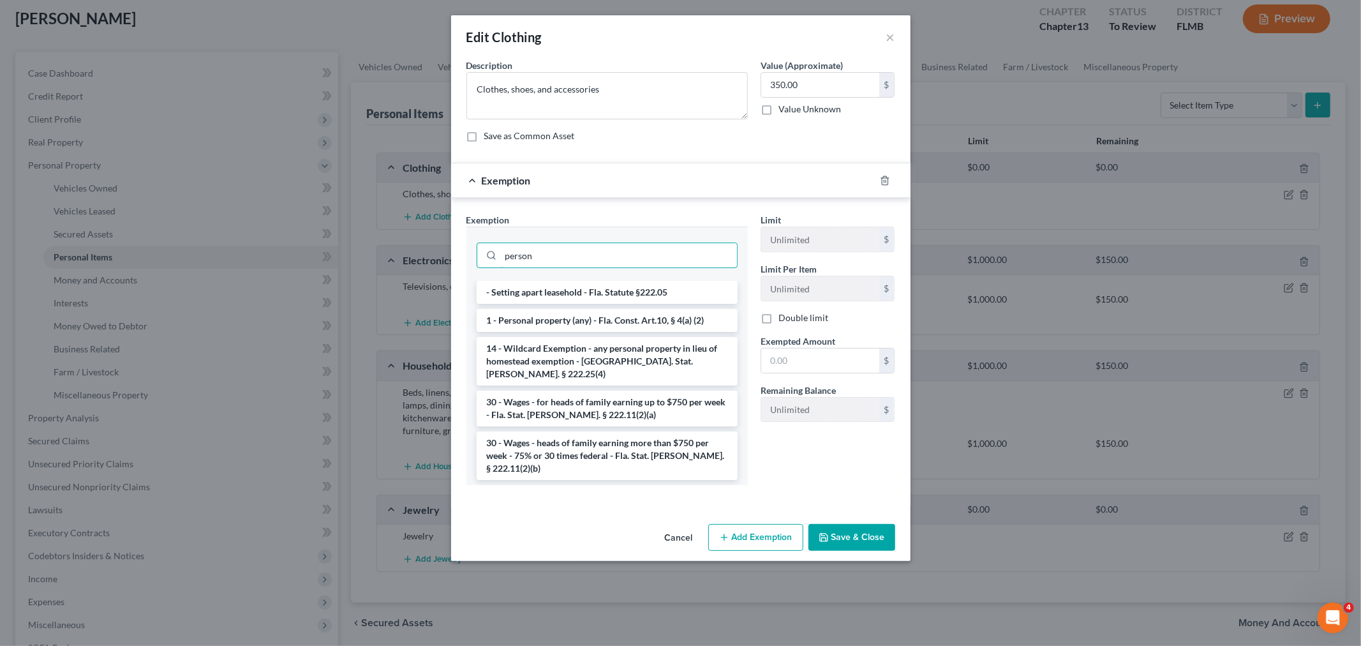
type input "person"
click at [597, 319] on li "1 - Personal property (any) - Fla. Const. Art.10, § 4(a) (2)" at bounding box center [607, 320] width 261 height 23
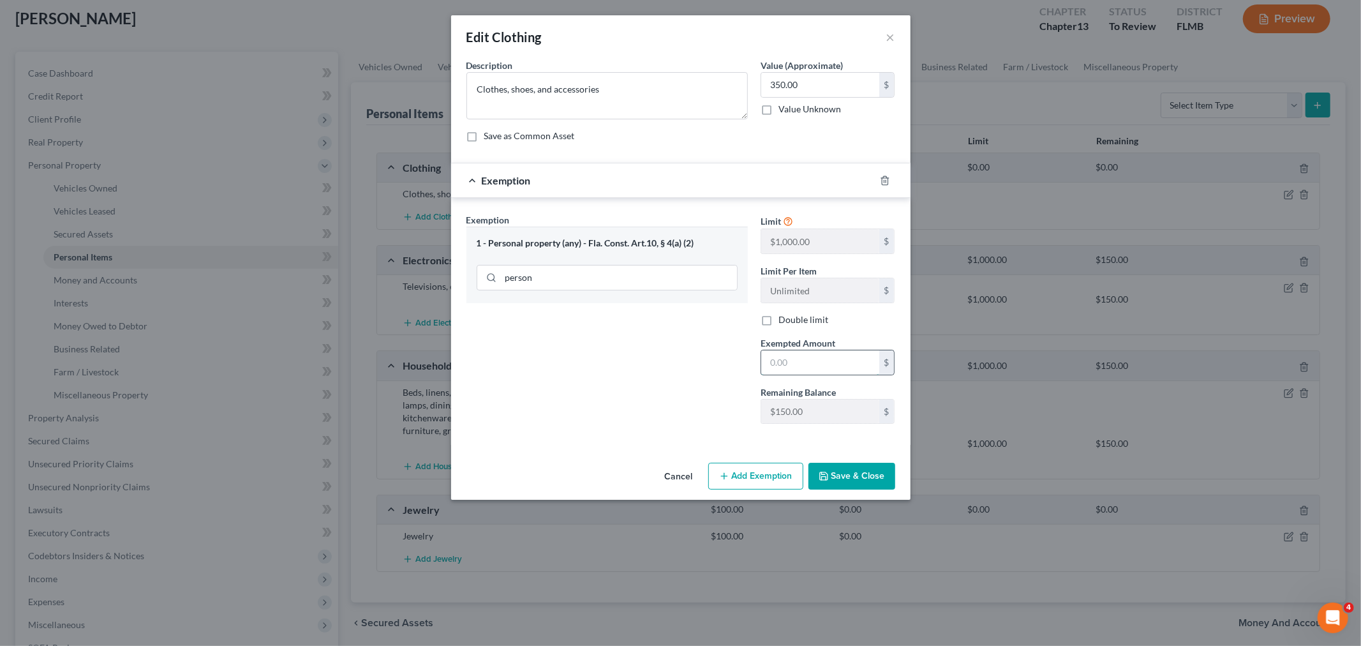
drag, startPoint x: 790, startPoint y: 366, endPoint x: 817, endPoint y: 373, distance: 27.9
click at [795, 366] on input "text" at bounding box center [820, 362] width 118 height 24
type input "150"
click at [863, 471] on button "Save & Close" at bounding box center [852, 476] width 87 height 27
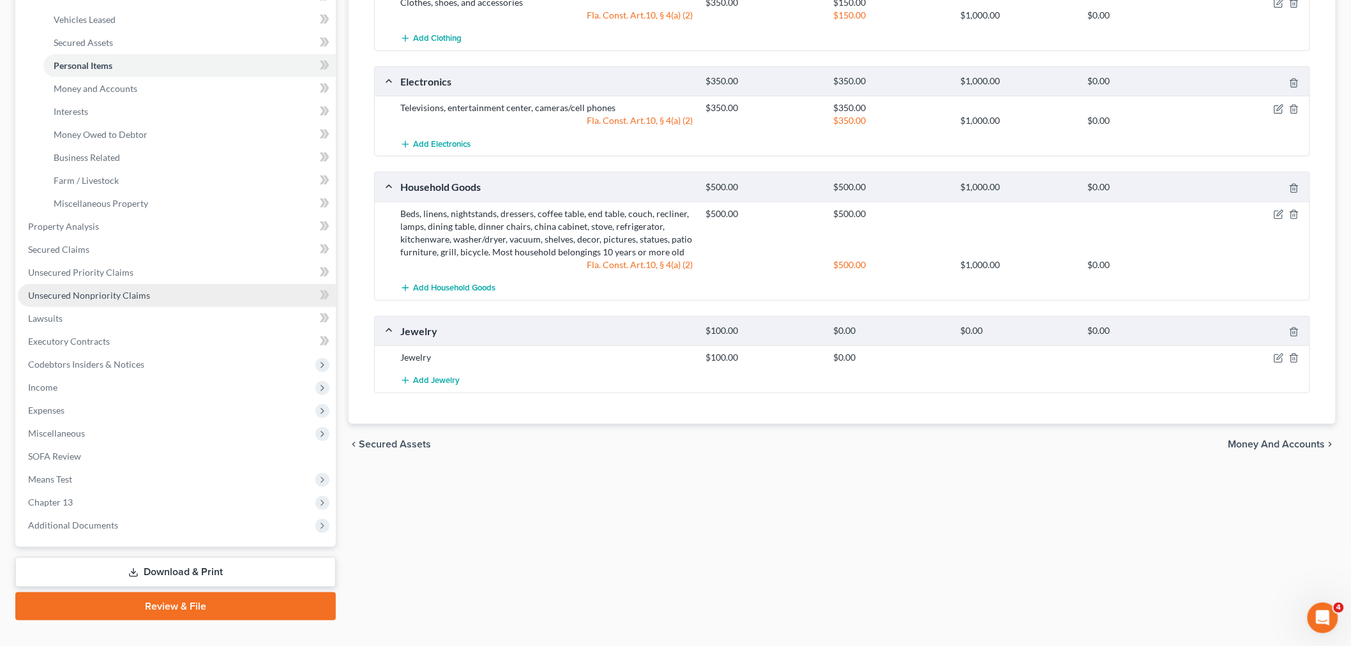
scroll to position [283, 0]
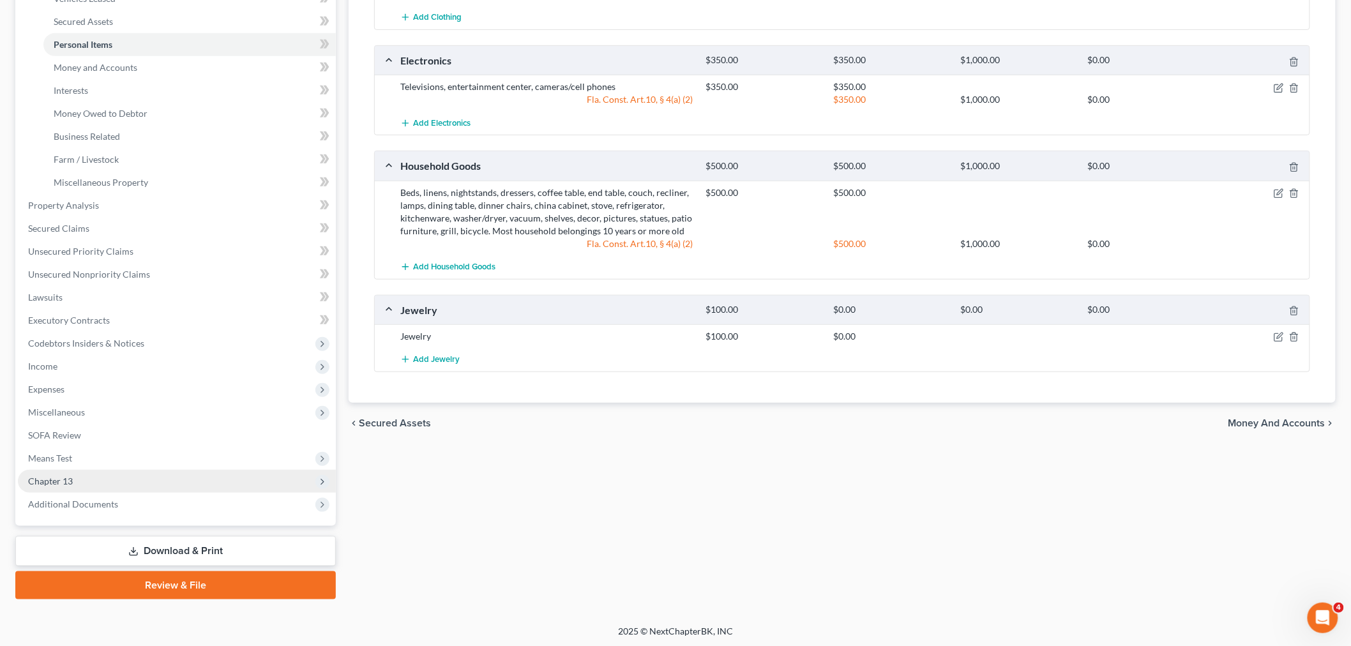
click at [79, 481] on span "Chapter 13" at bounding box center [177, 481] width 318 height 23
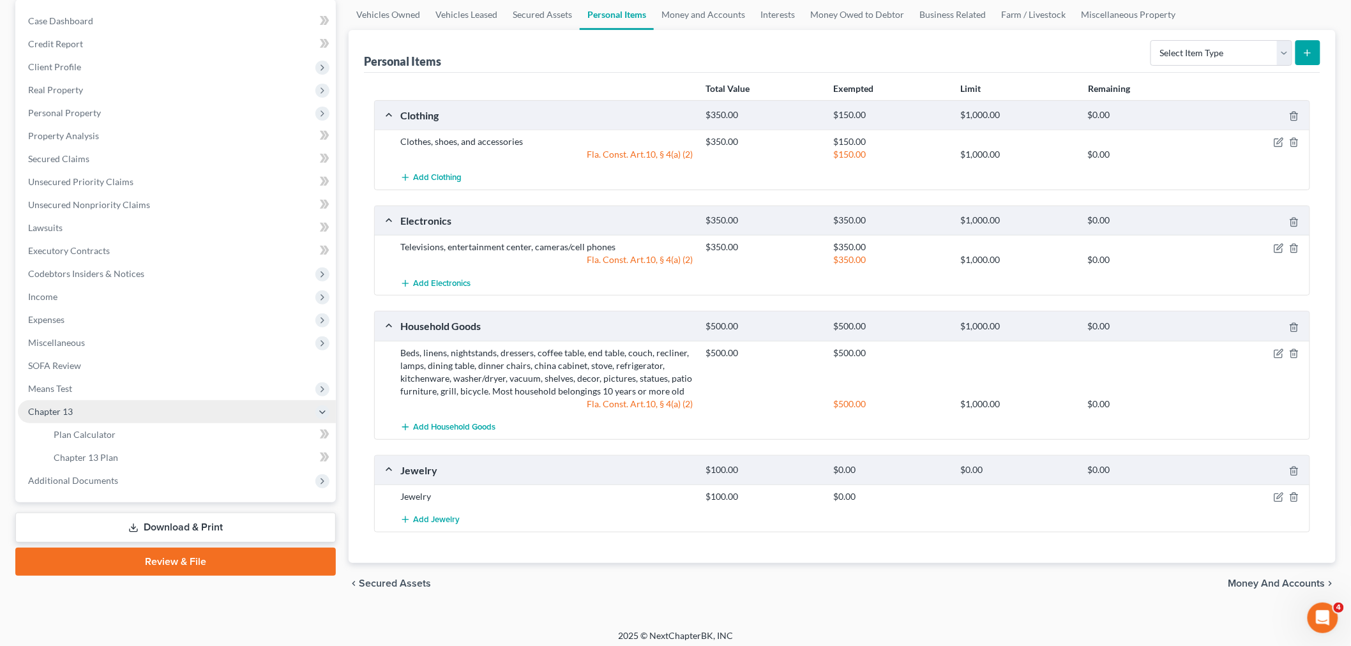
scroll to position [130, 0]
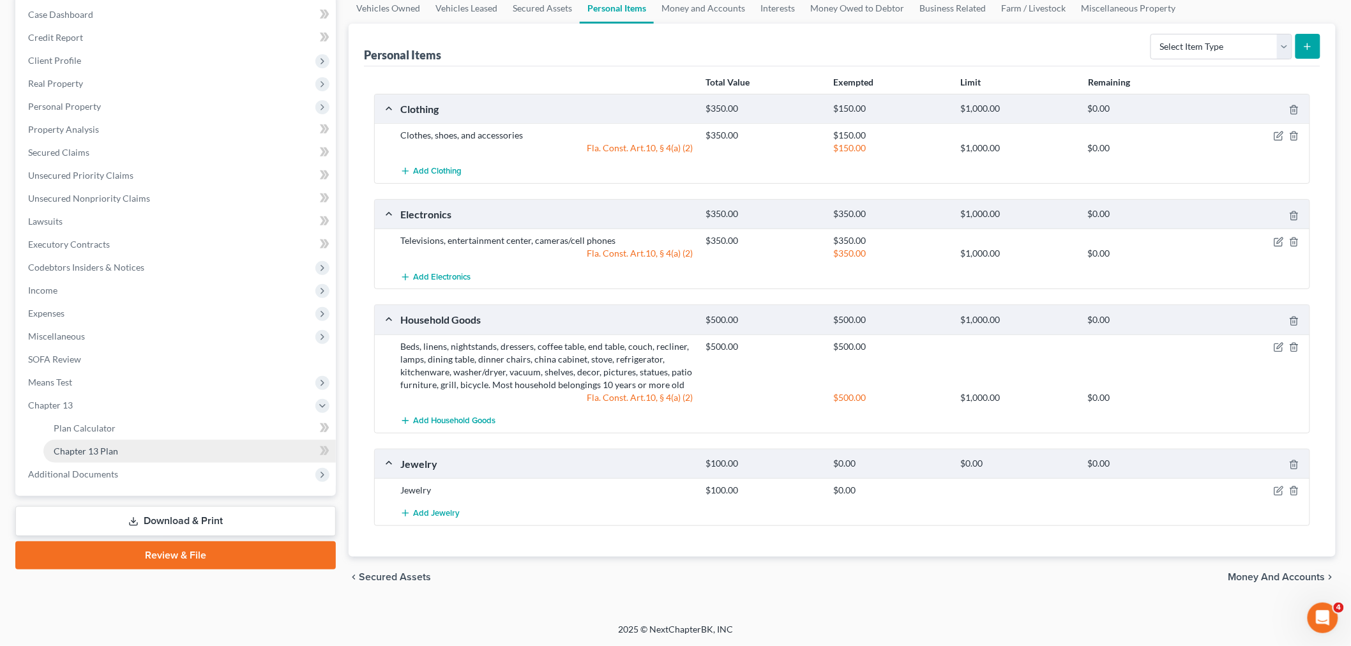
click at [91, 448] on span "Chapter 13 Plan" at bounding box center [86, 450] width 64 height 11
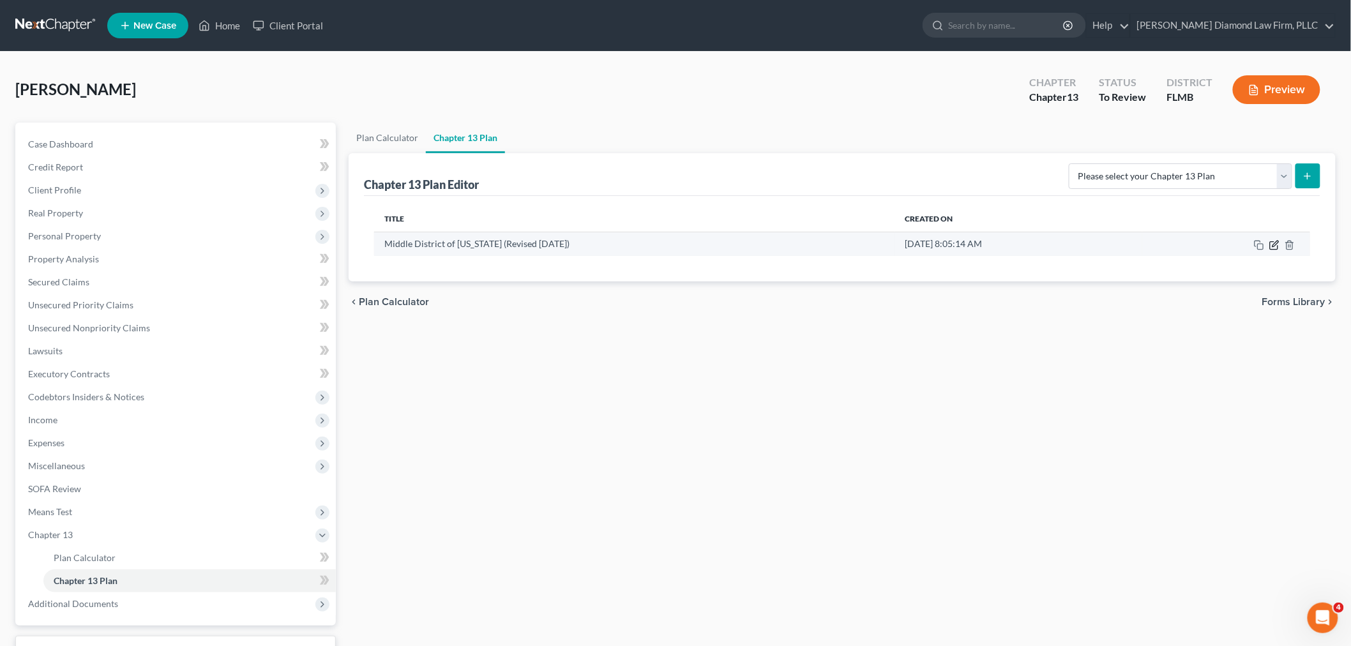
click at [1275, 246] on icon "button" at bounding box center [1274, 245] width 10 height 10
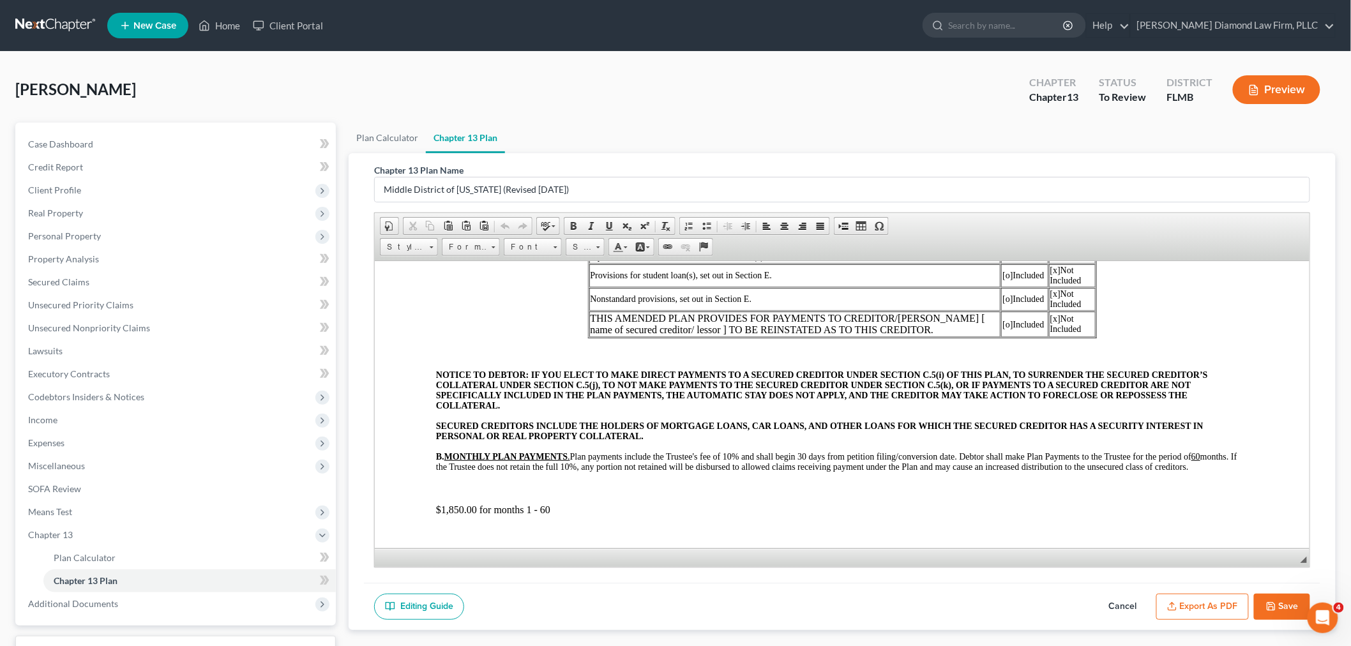
scroll to position [354, 0]
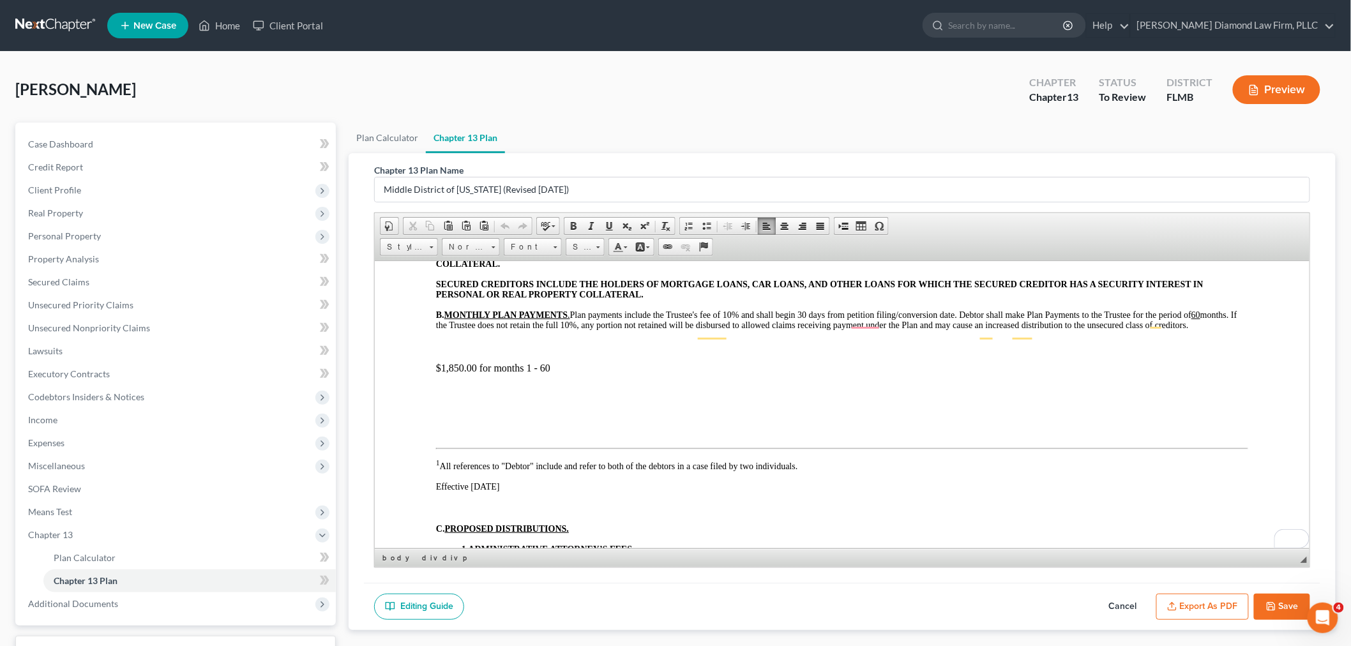
click at [1262, 88] on button "Preview" at bounding box center [1275, 89] width 87 height 29
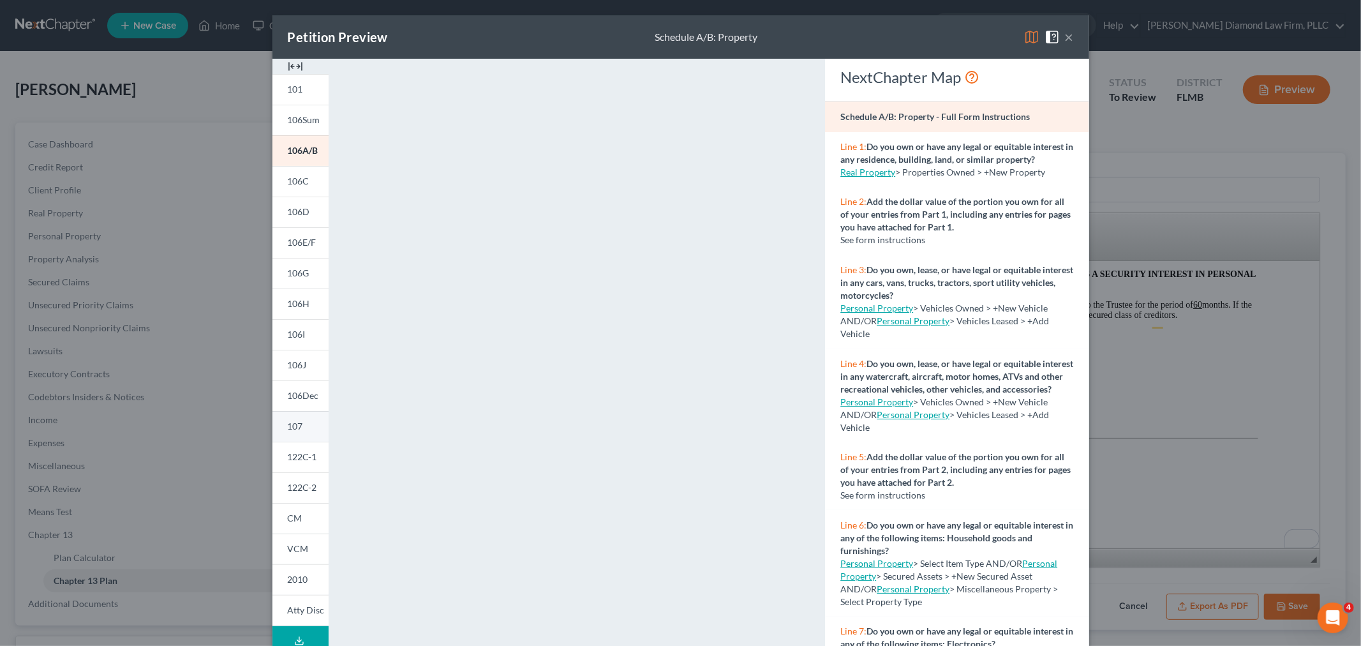
click at [296, 422] on span "107" at bounding box center [295, 426] width 15 height 11
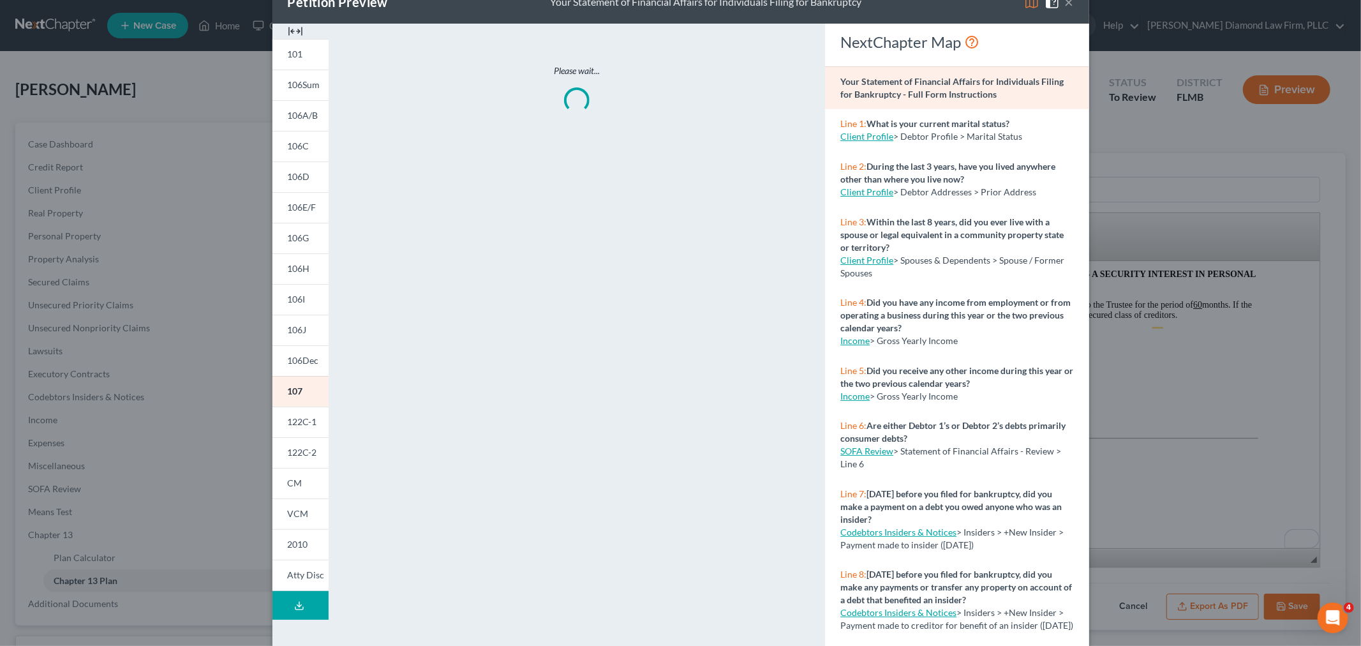
scroll to position [61, 0]
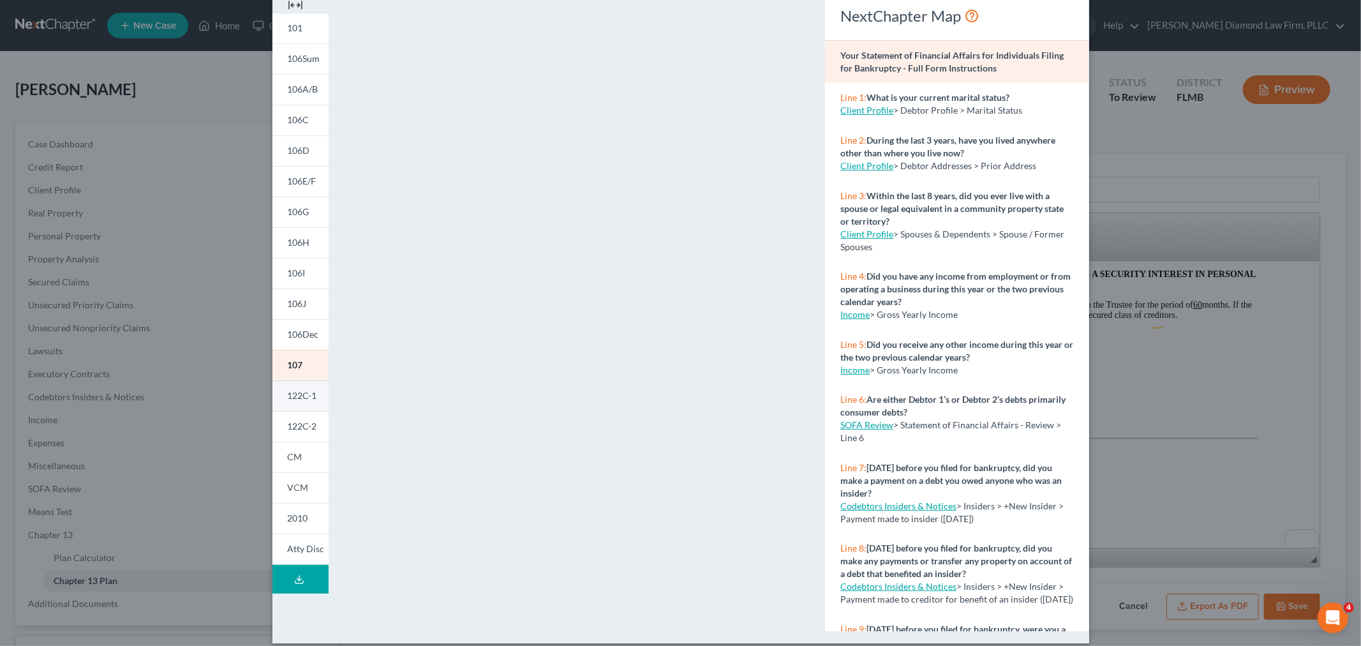
click at [290, 398] on span "122C-1" at bounding box center [302, 395] width 29 height 11
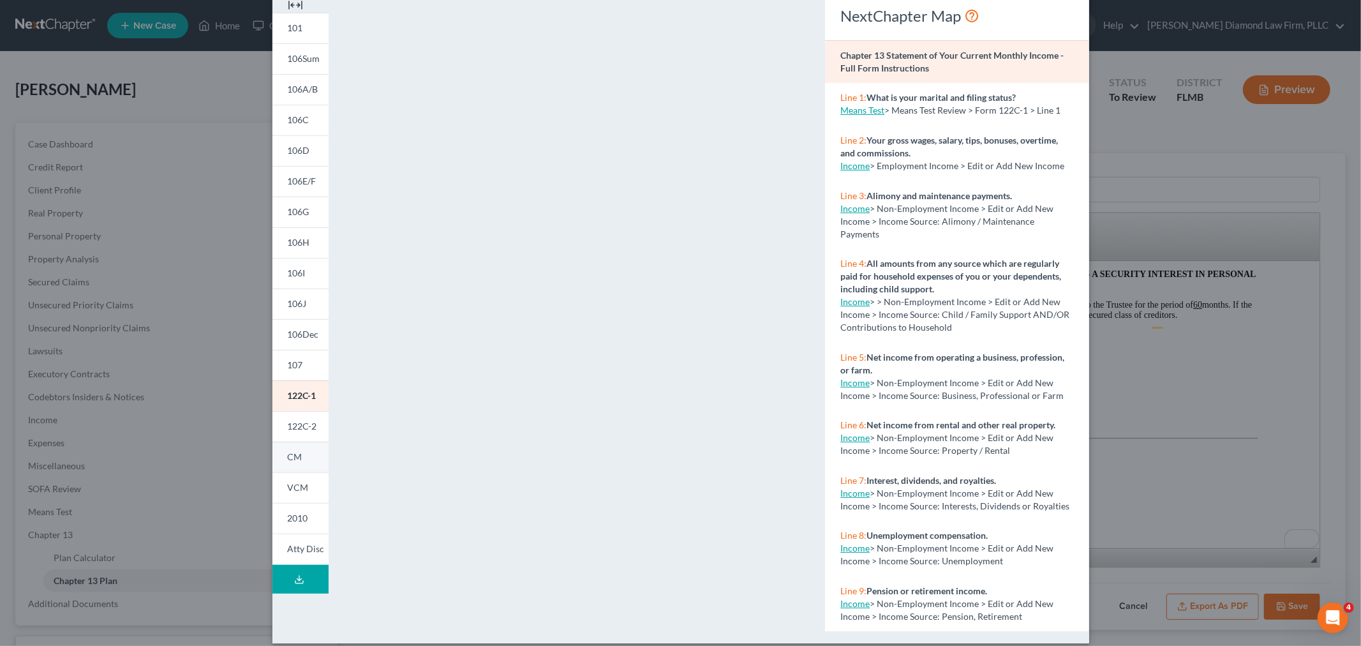
click at [284, 463] on link "CM" at bounding box center [301, 457] width 56 height 31
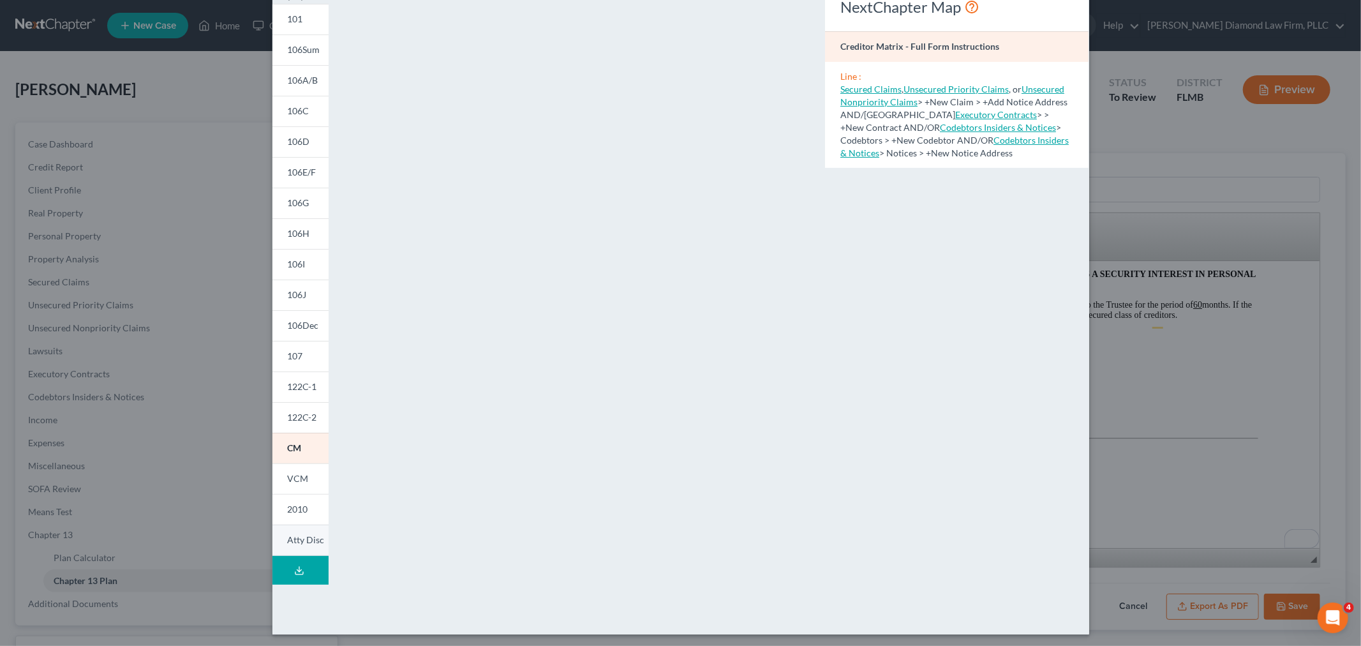
scroll to position [74, 0]
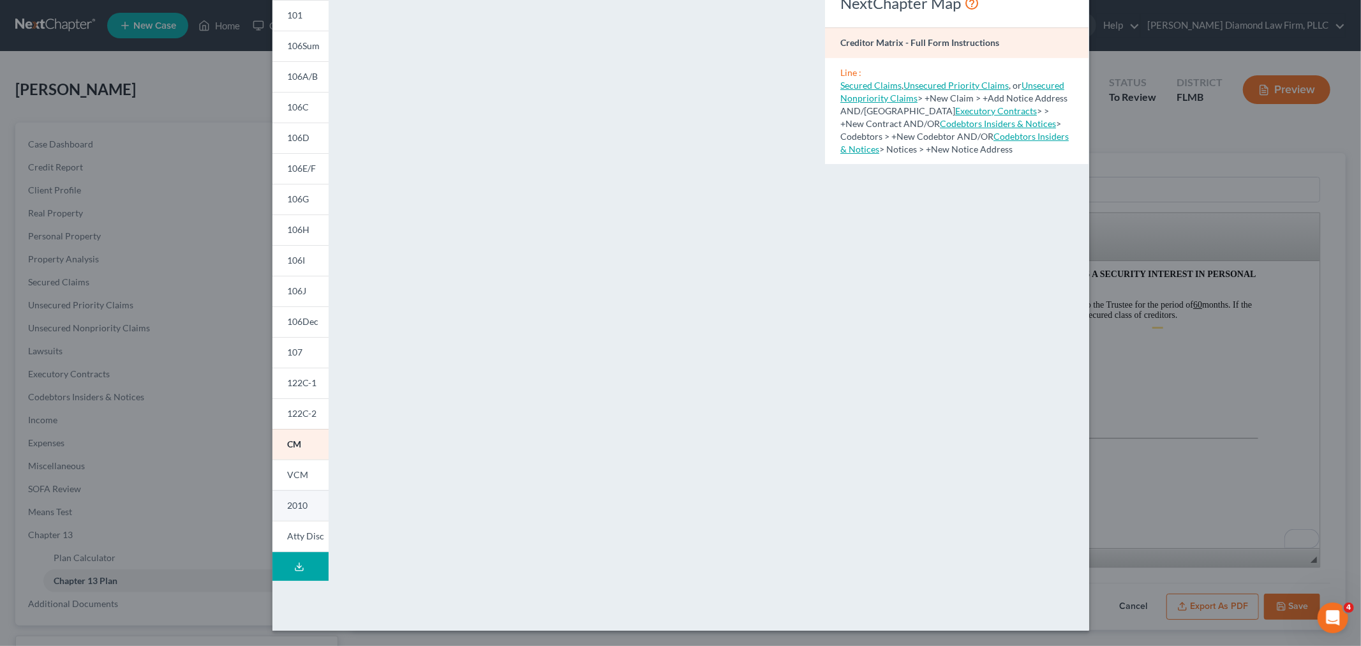
click at [300, 509] on span "2010" at bounding box center [298, 505] width 20 height 11
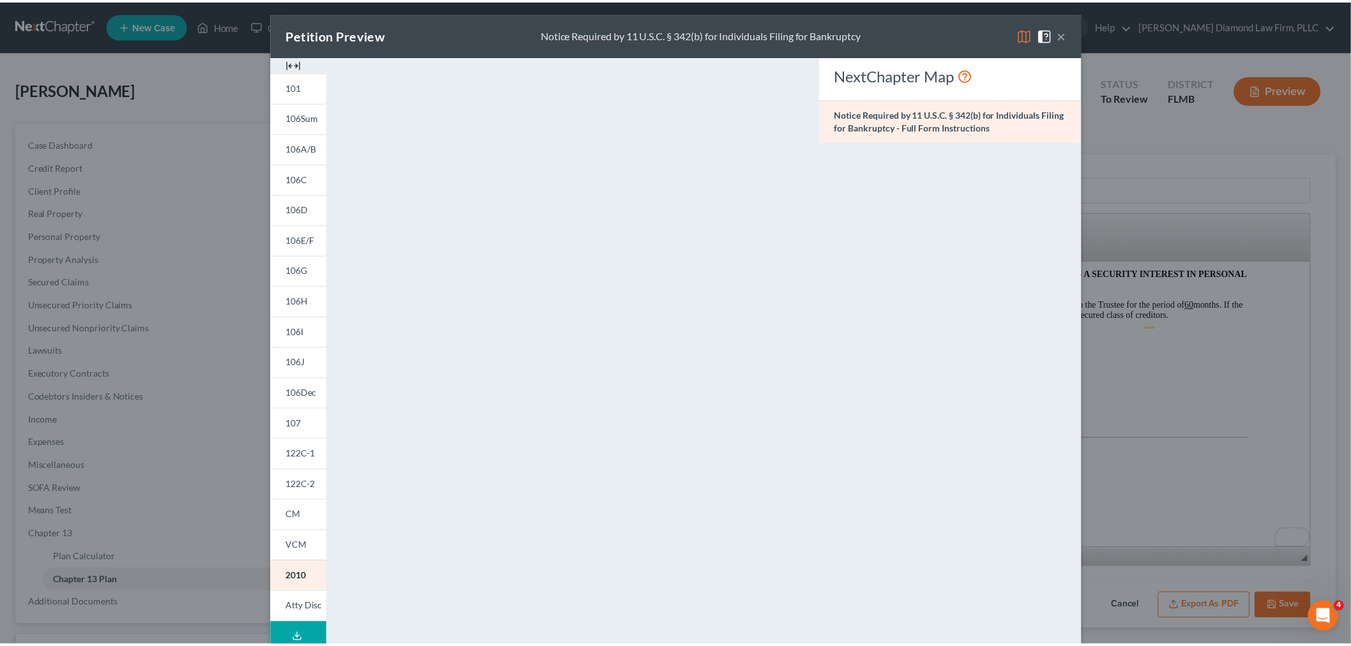
scroll to position [0, 0]
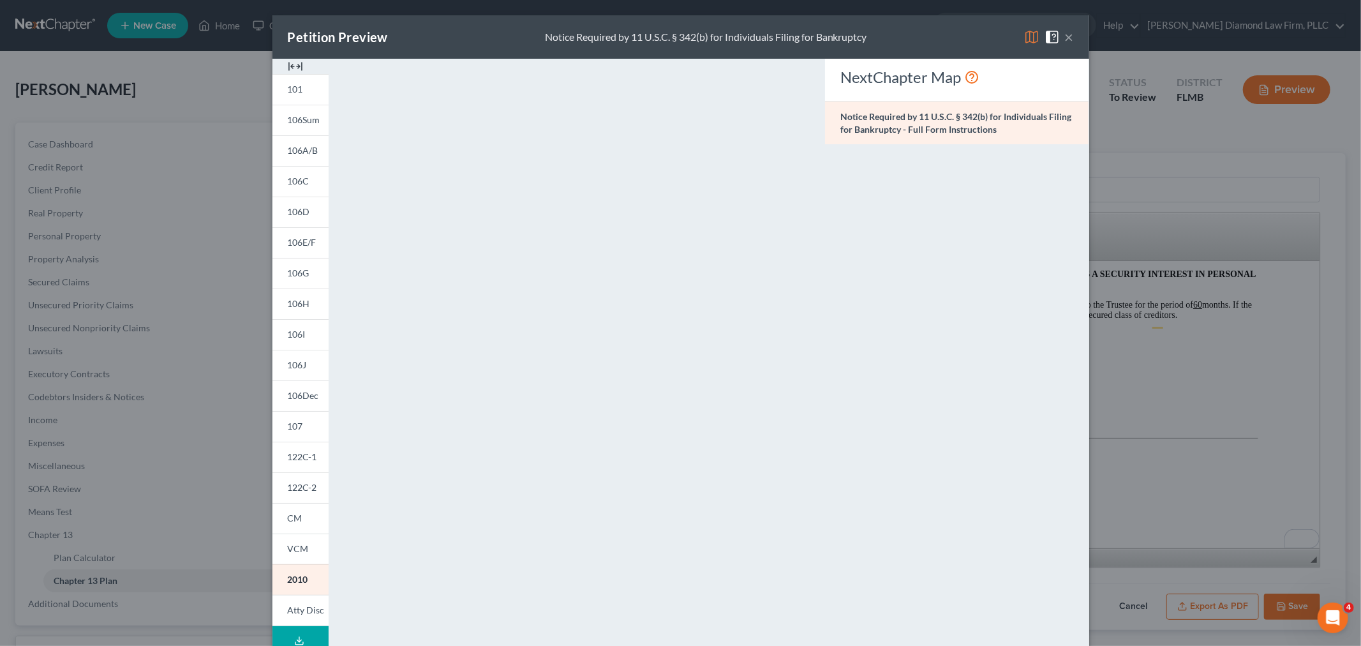
click at [1065, 35] on button "×" at bounding box center [1069, 36] width 9 height 15
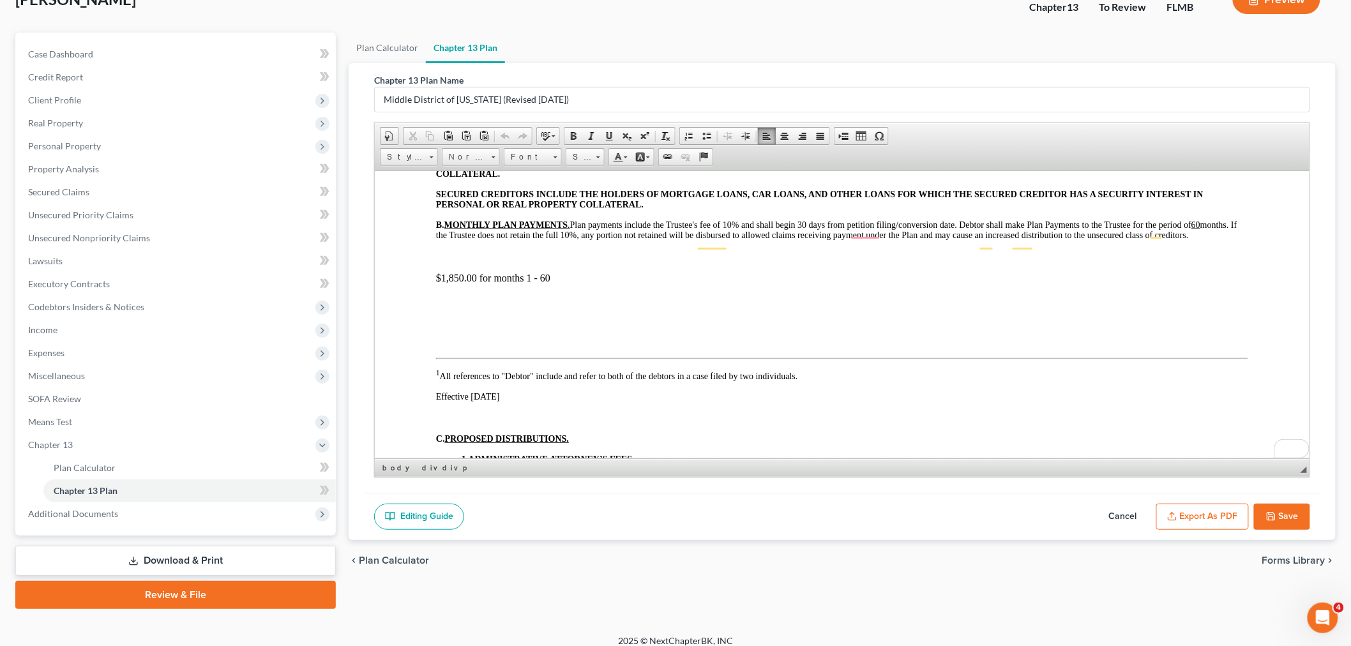
scroll to position [100, 0]
